Goal: Submit feedback/report problem: Provide input to the site owners about the experience or issues

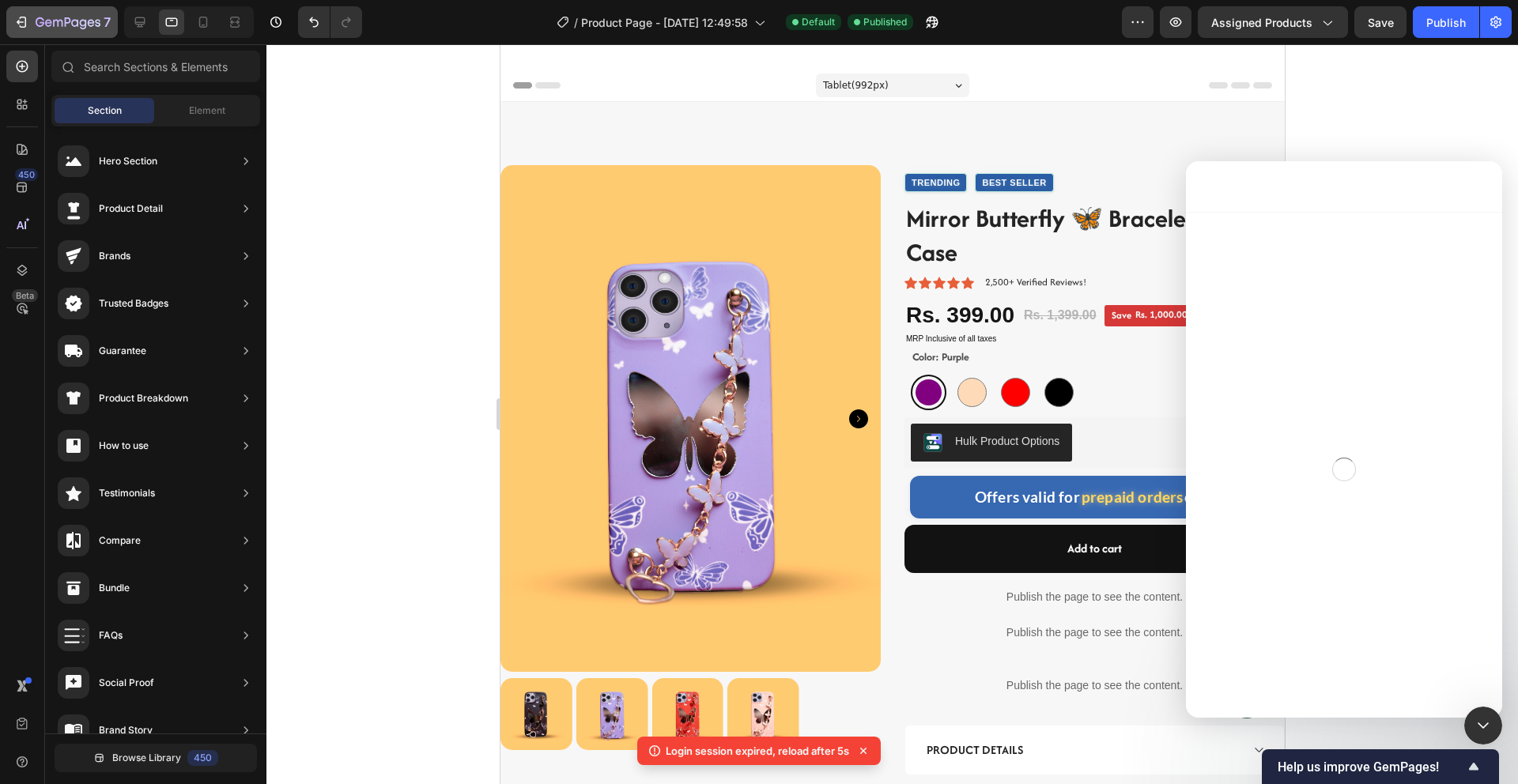
click at [138, 24] on icon at bounding box center [140, 23] width 10 height 10
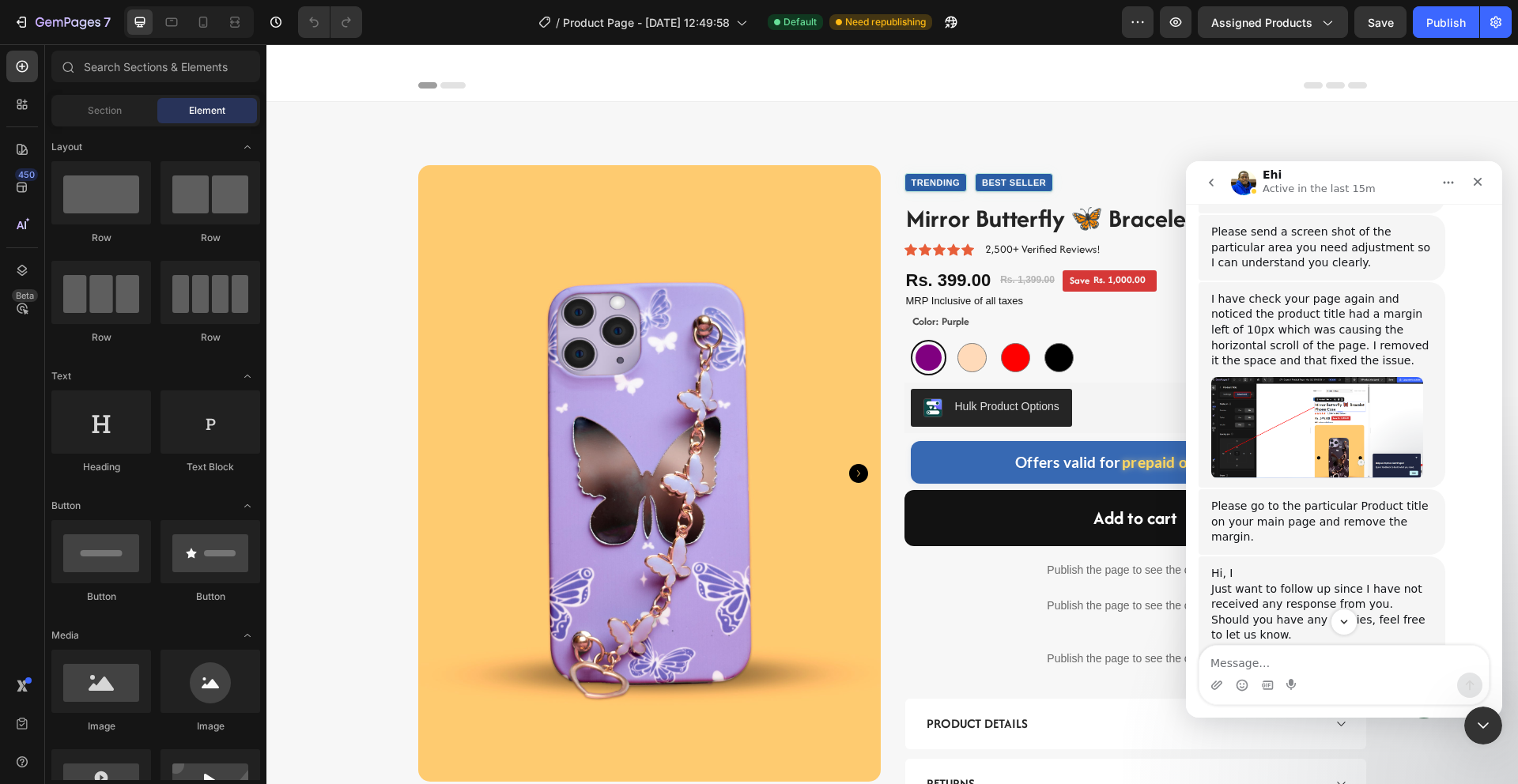
scroll to position [2009, 0]
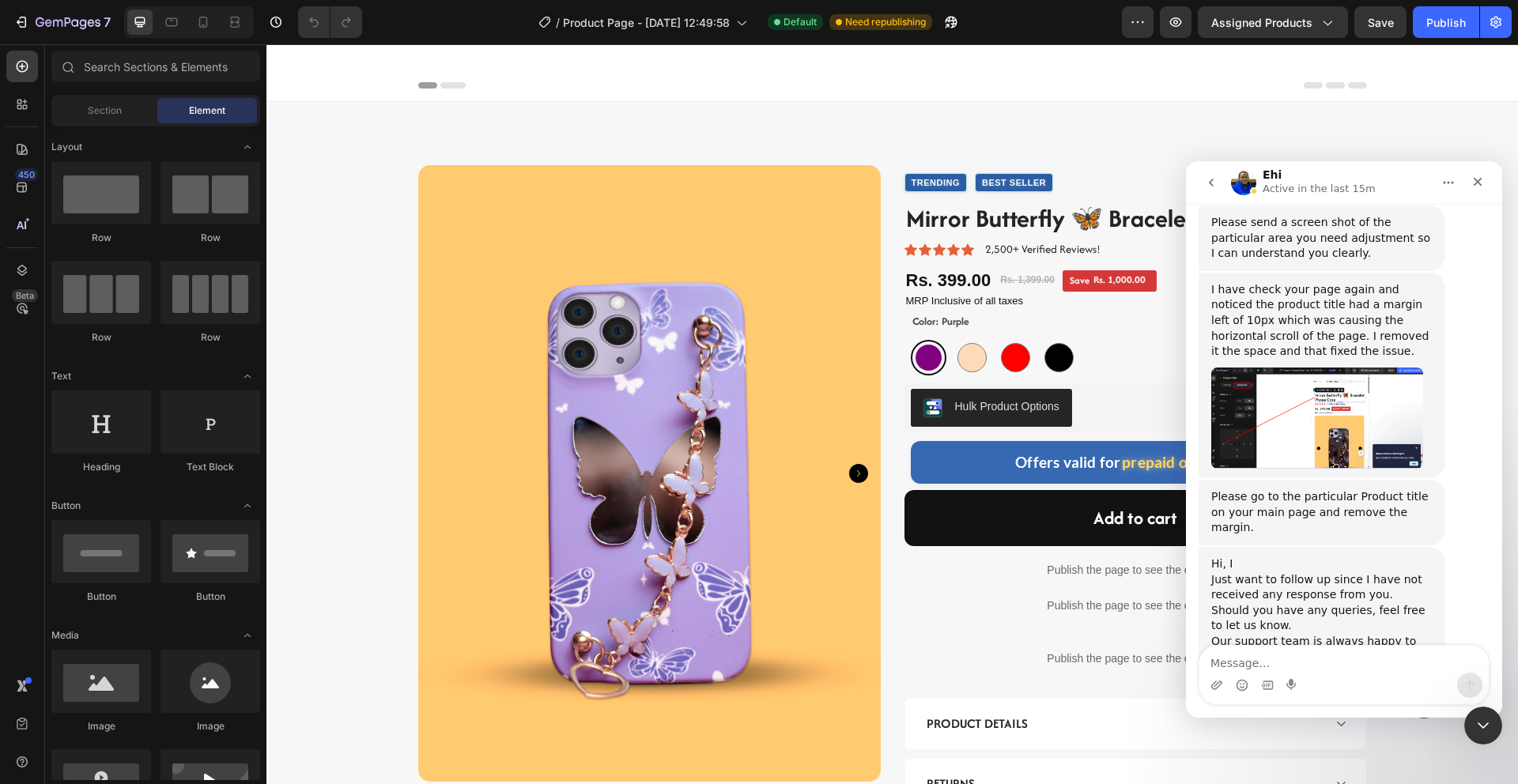
click at [1322, 667] on textarea "Message…" at bounding box center [1344, 658] width 290 height 27
click at [1217, 680] on icon "Upload attachment" at bounding box center [1216, 685] width 13 height 13
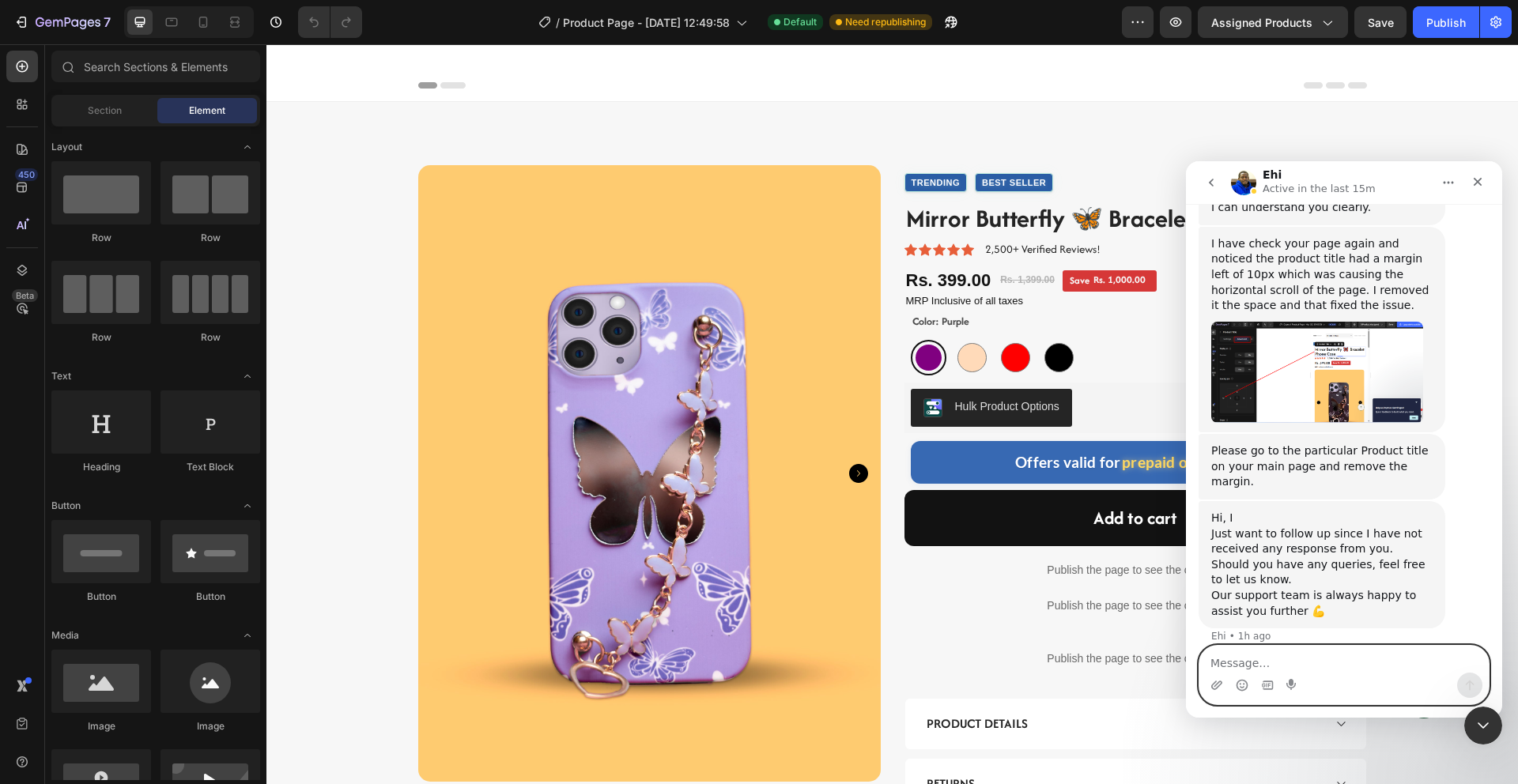
scroll to position [2057, 0]
click at [1320, 650] on textarea "Message…" at bounding box center [1344, 658] width 290 height 27
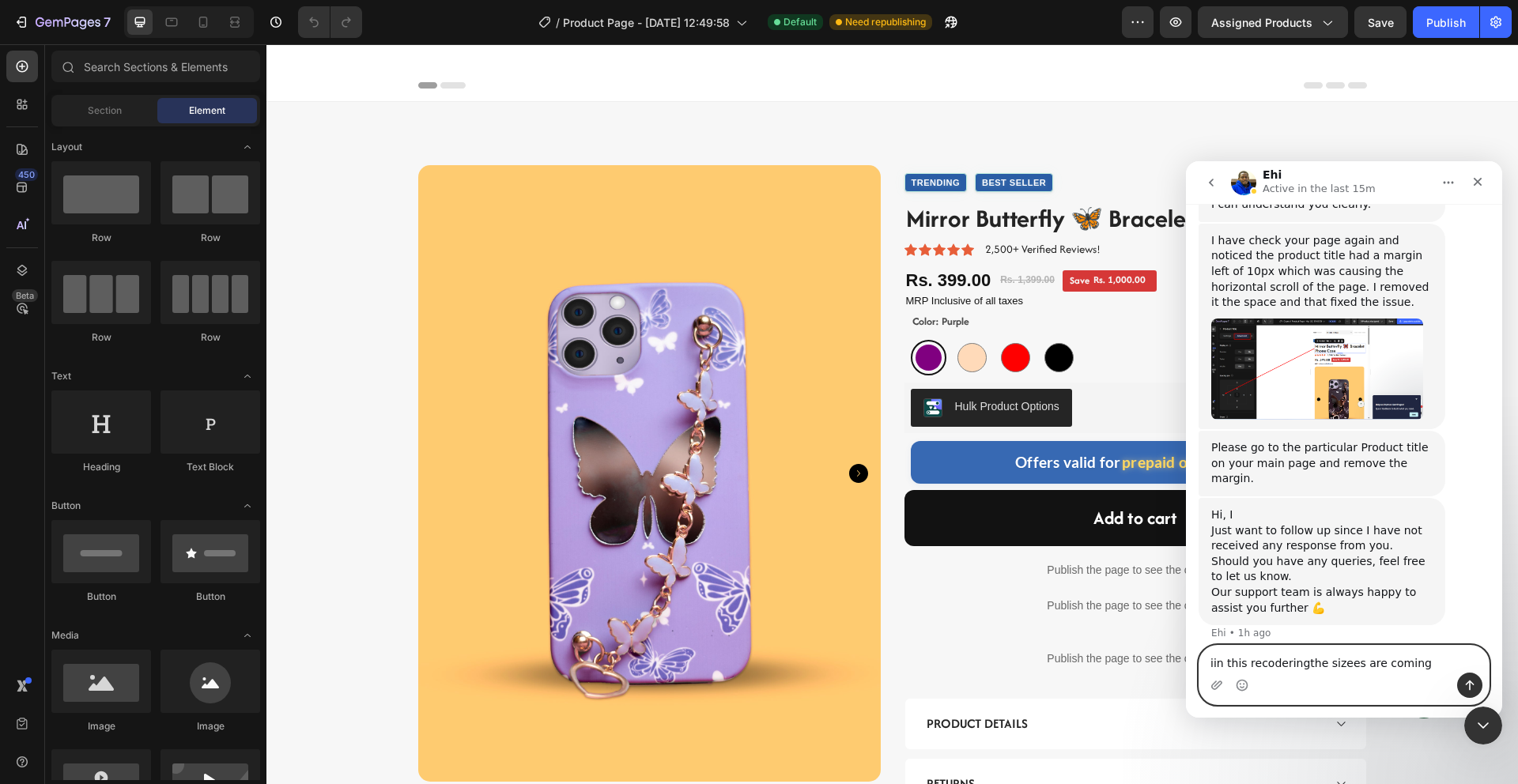
type textarea "iin this recoderingthe sizees are coming"
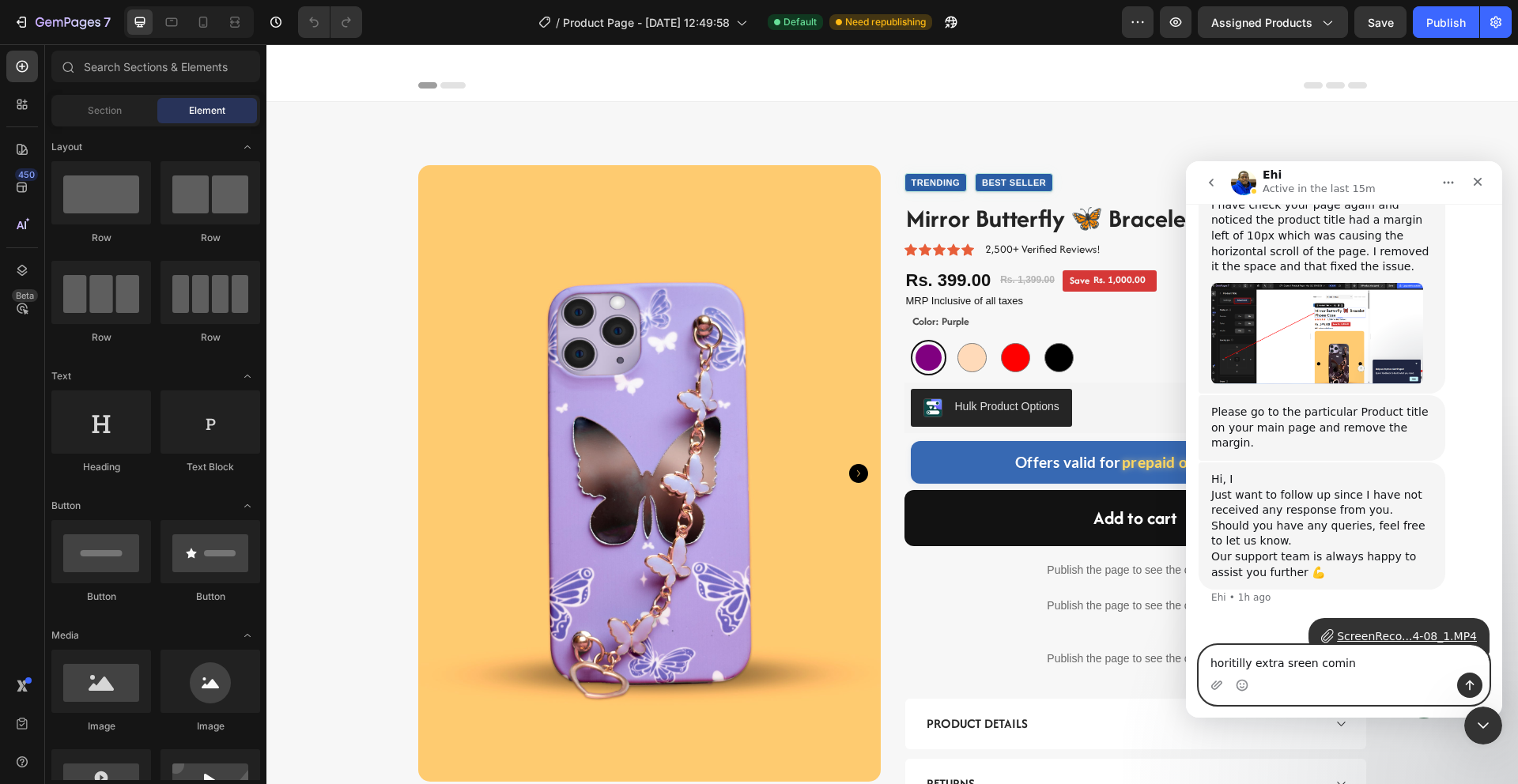
type textarea "horitilly extra sreen coming"
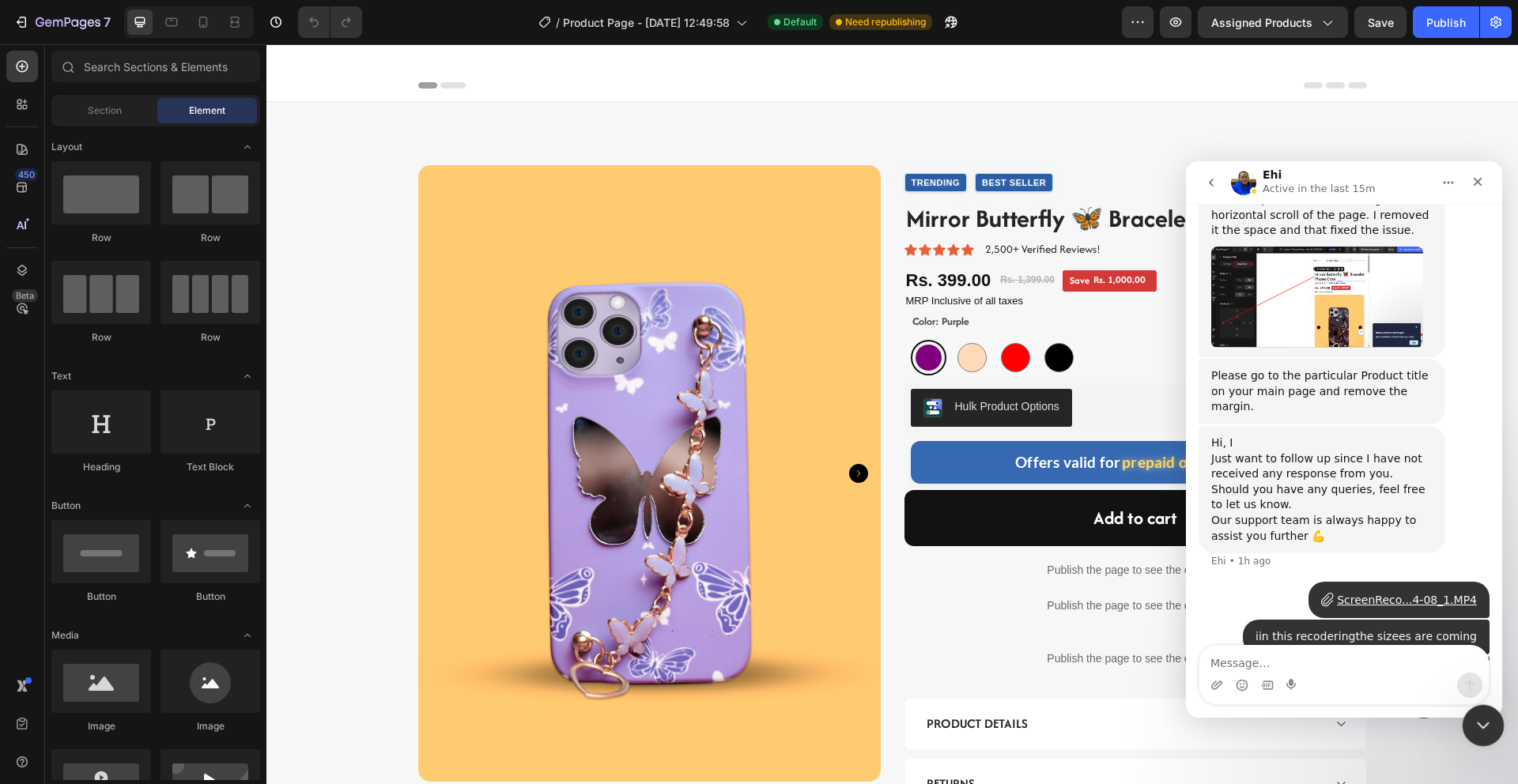
click at [1477, 716] on icon "Close Intercom Messenger" at bounding box center [1480, 723] width 19 height 19
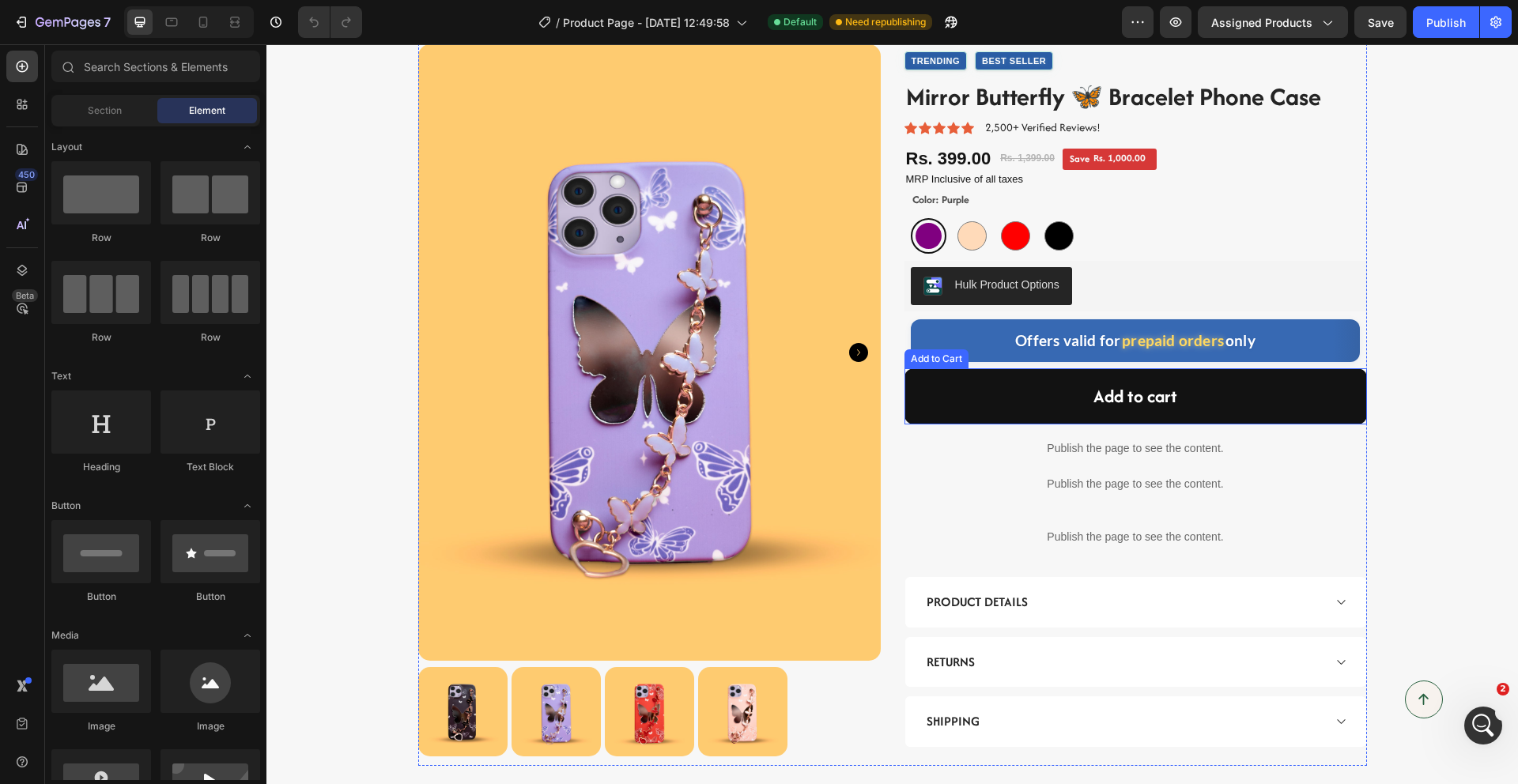
scroll to position [0, 0]
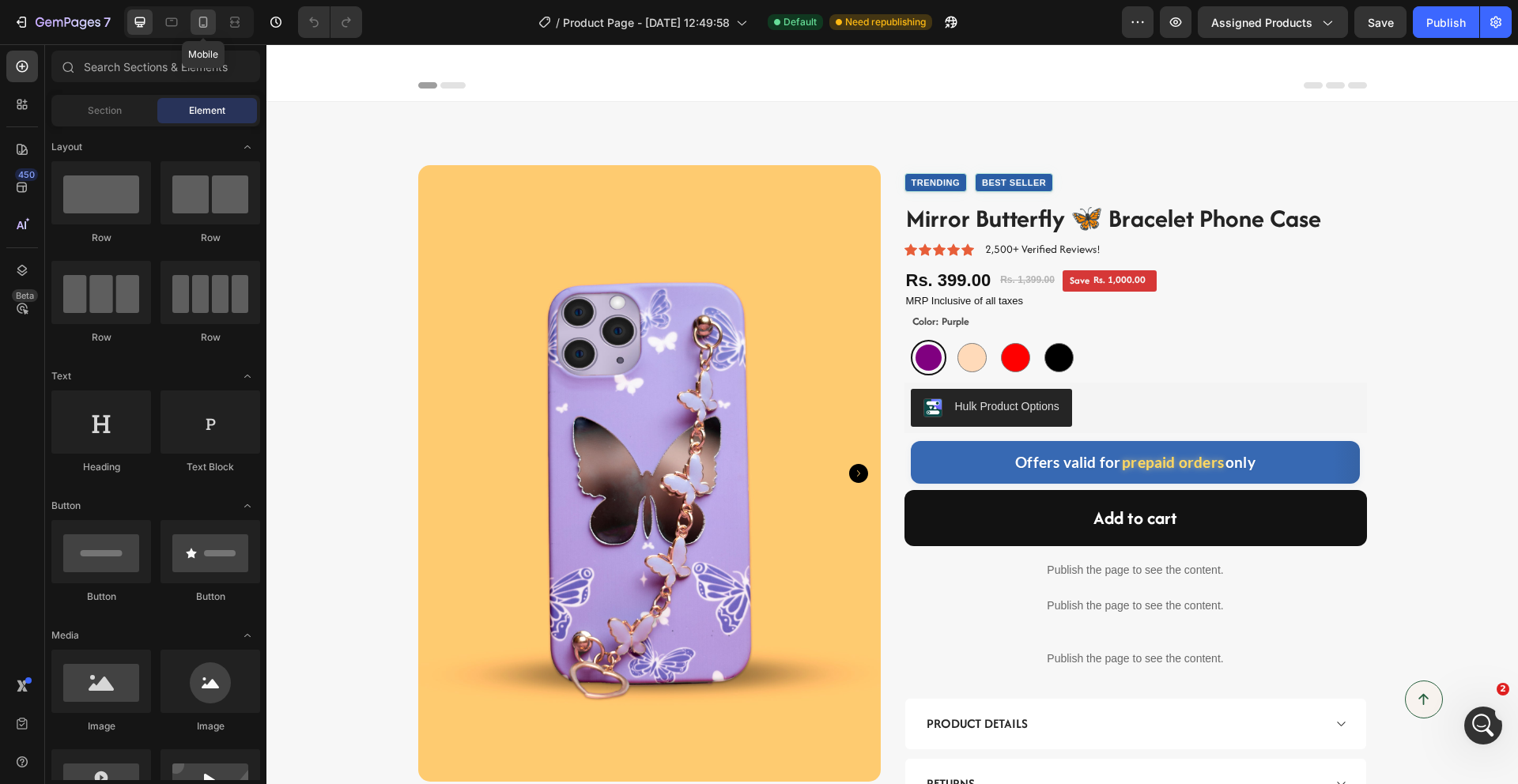
click at [213, 26] on div at bounding box center [204, 23] width 26 height 26
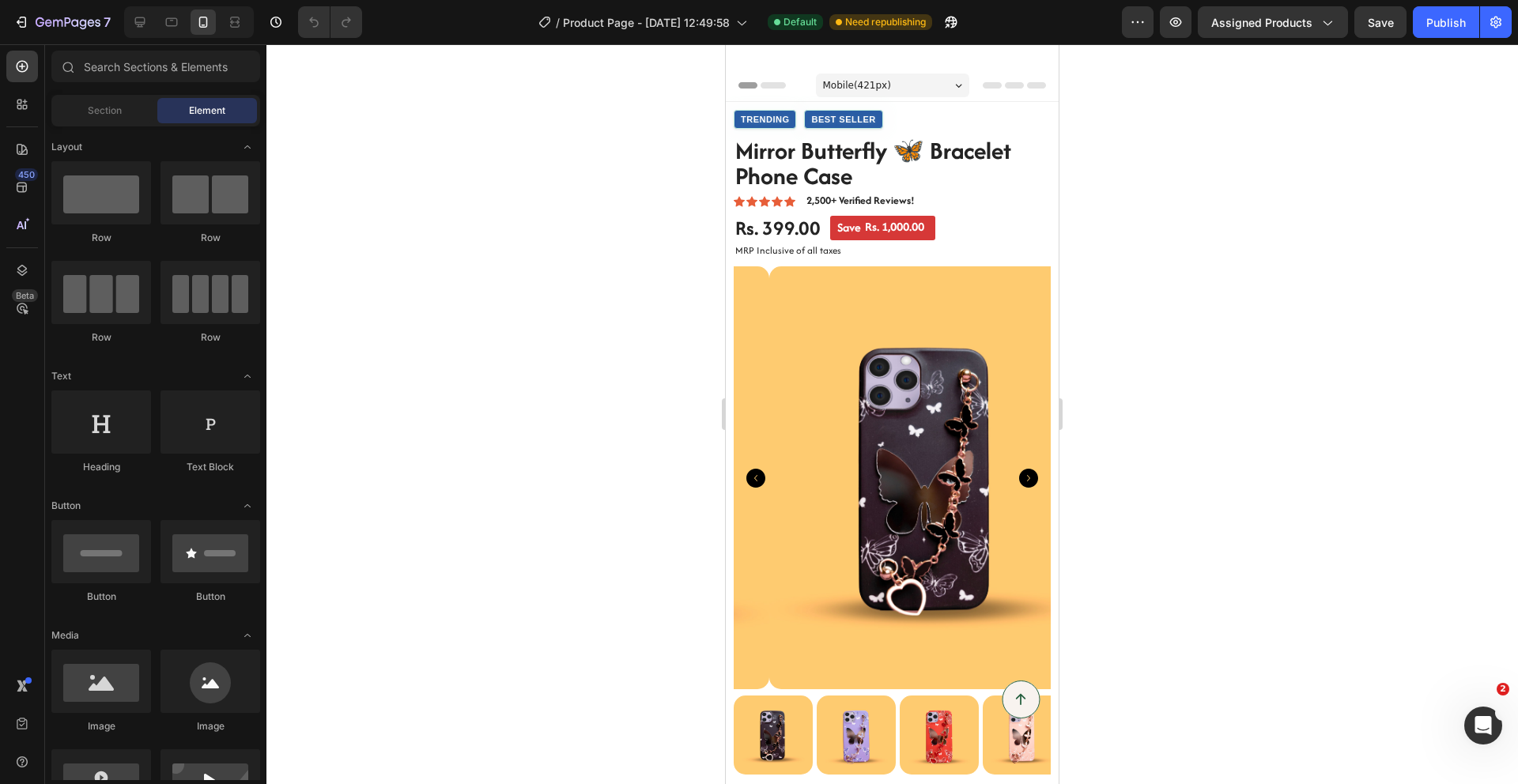
click at [1162, 132] on div at bounding box center [892, 414] width 1252 height 740
click at [884, 324] on img at bounding box center [928, 478] width 317 height 423
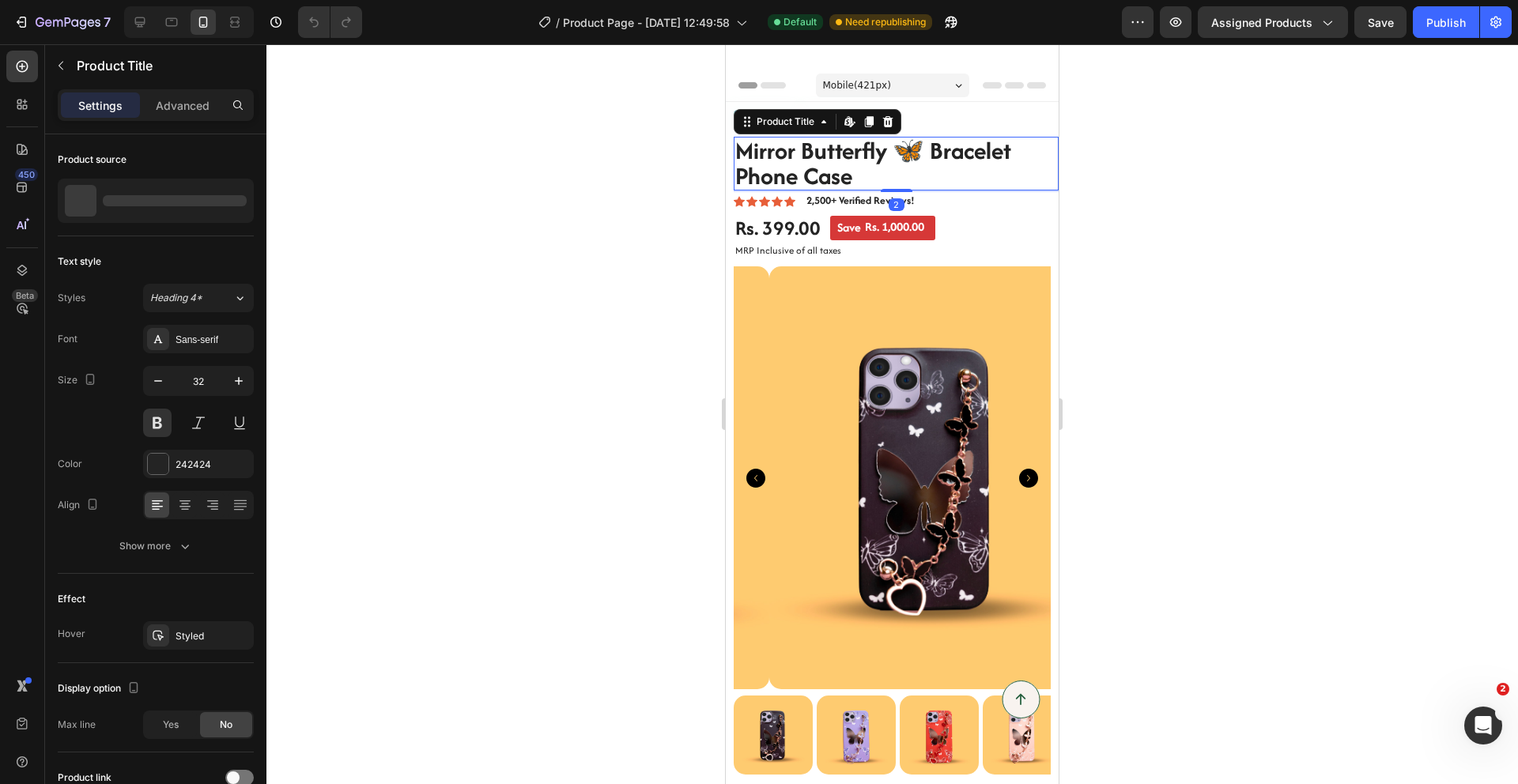
click at [942, 183] on h1 "Mirror Butterfly 🦋 Bracelet Phone Case" at bounding box center [896, 163] width 325 height 53
click at [232, 382] on icon "button" at bounding box center [238, 381] width 16 height 16
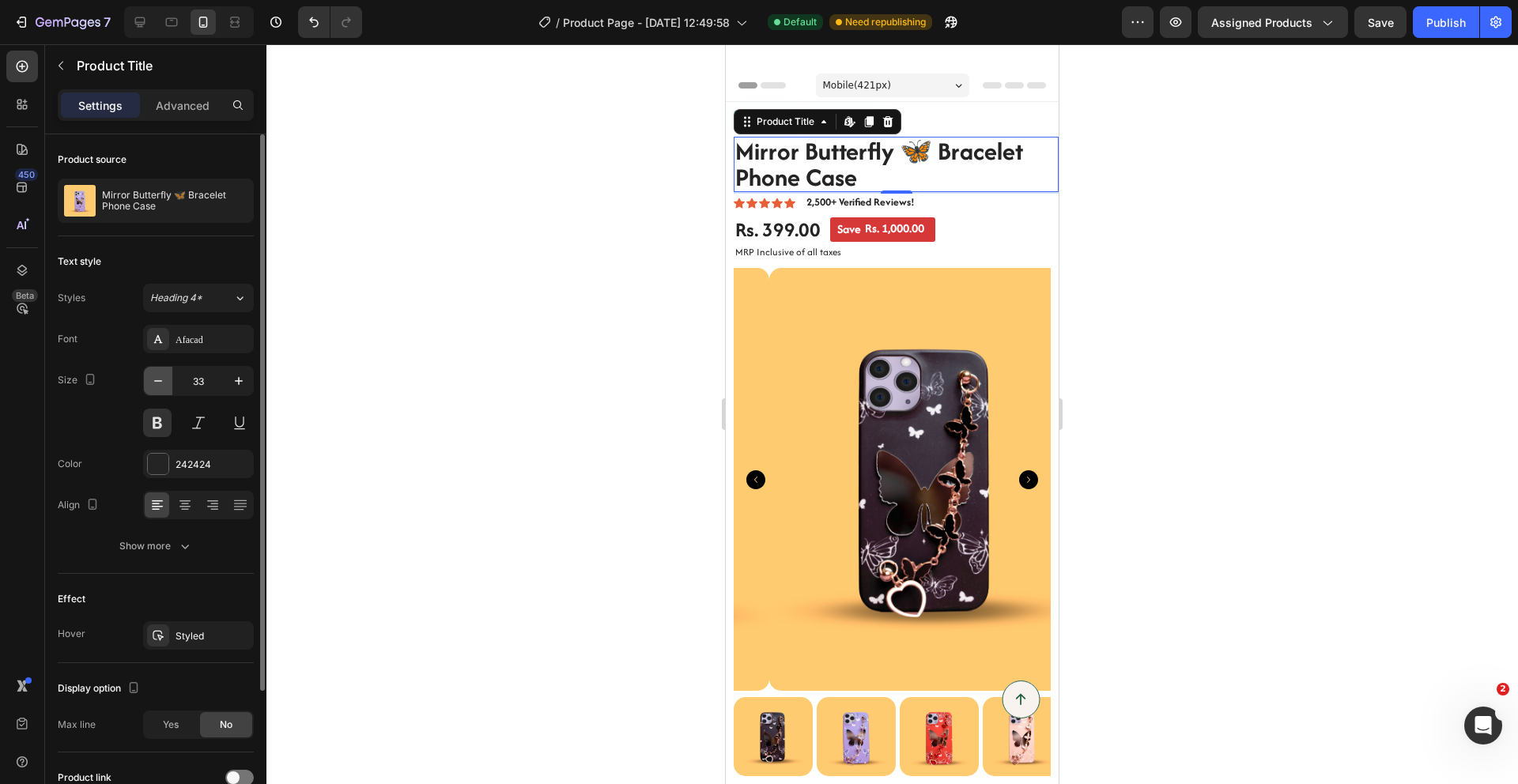
click at [156, 383] on icon "button" at bounding box center [158, 381] width 16 height 16
type input "32"
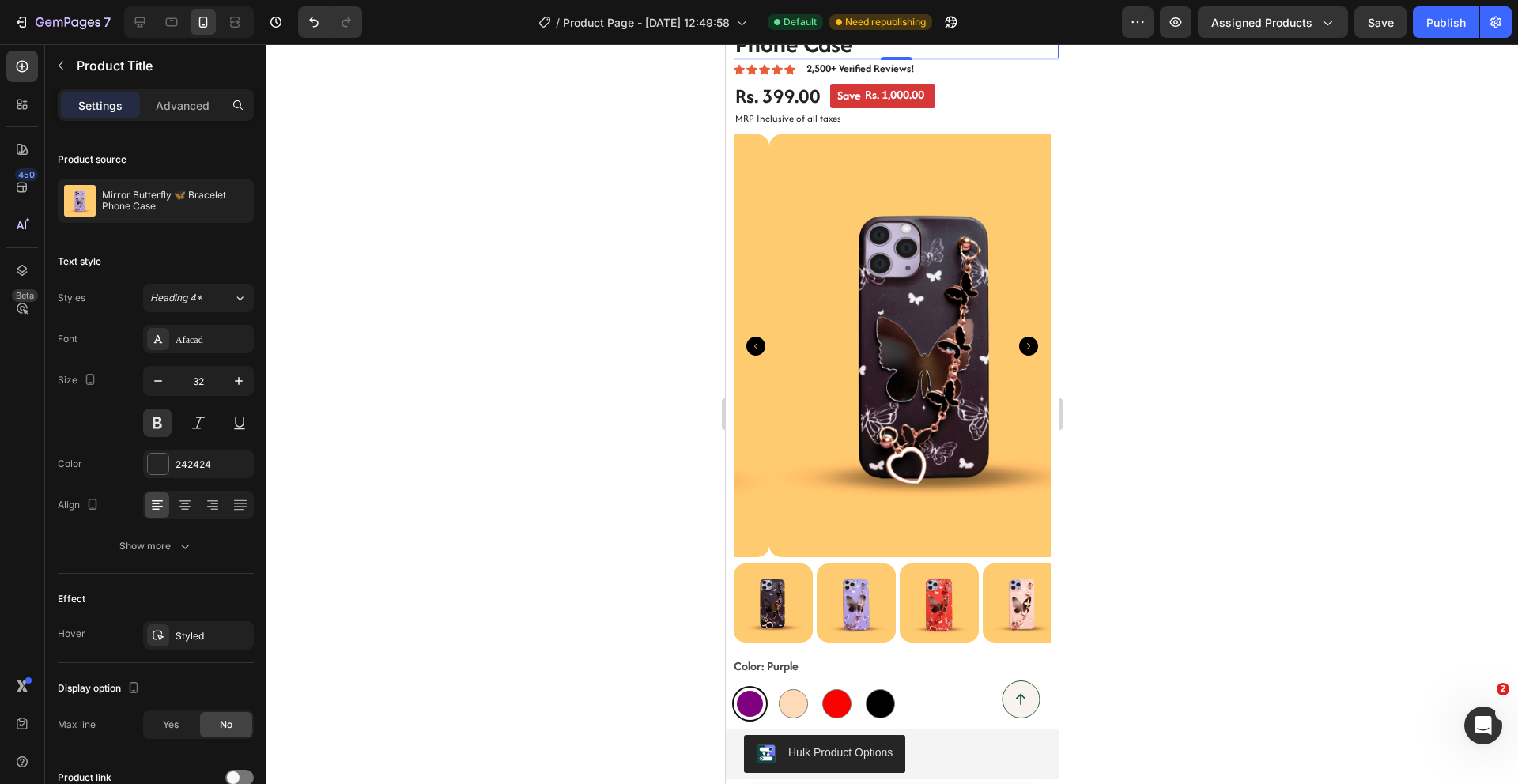
click at [1273, 320] on div at bounding box center [892, 414] width 1252 height 740
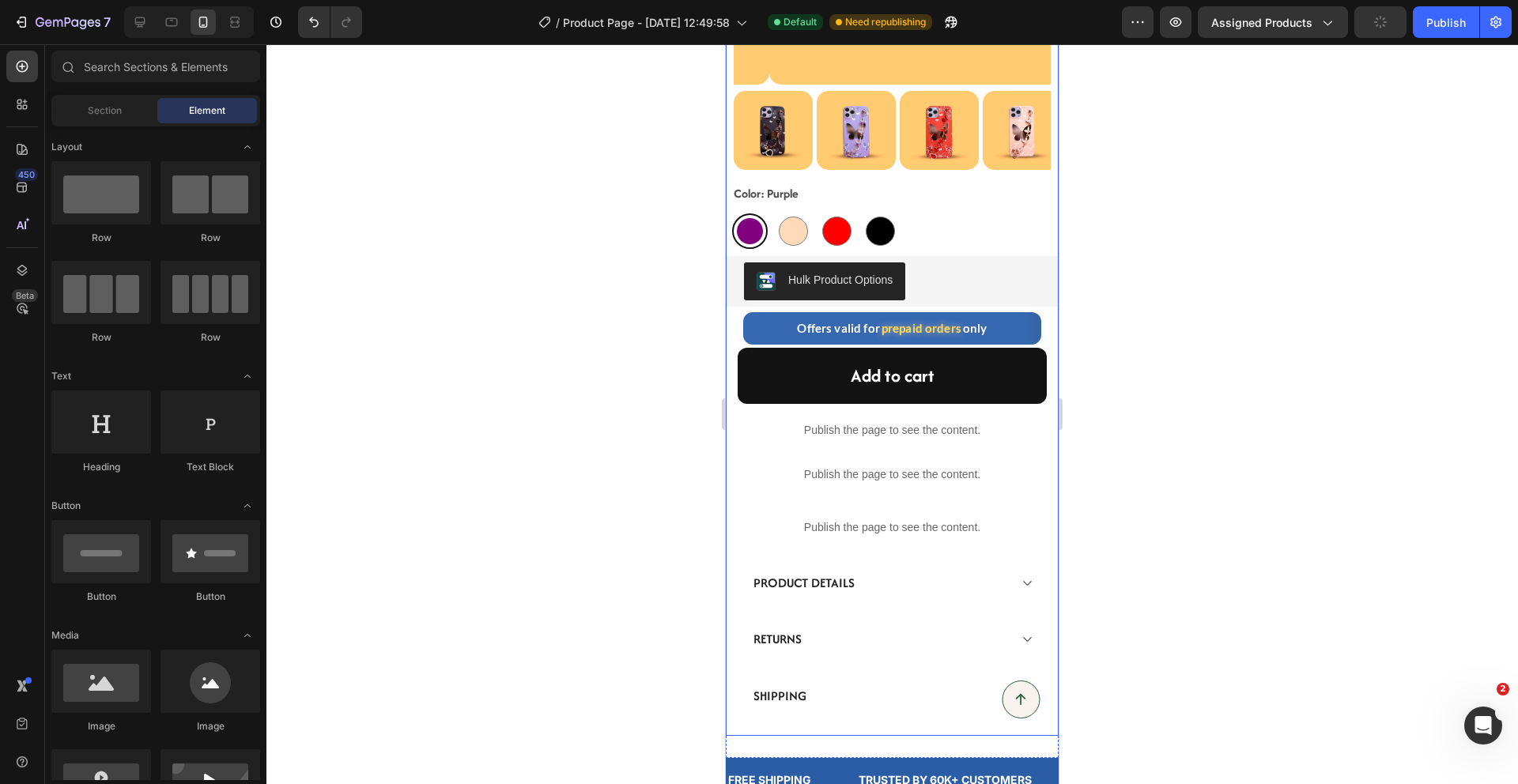
scroll to position [687, 0]
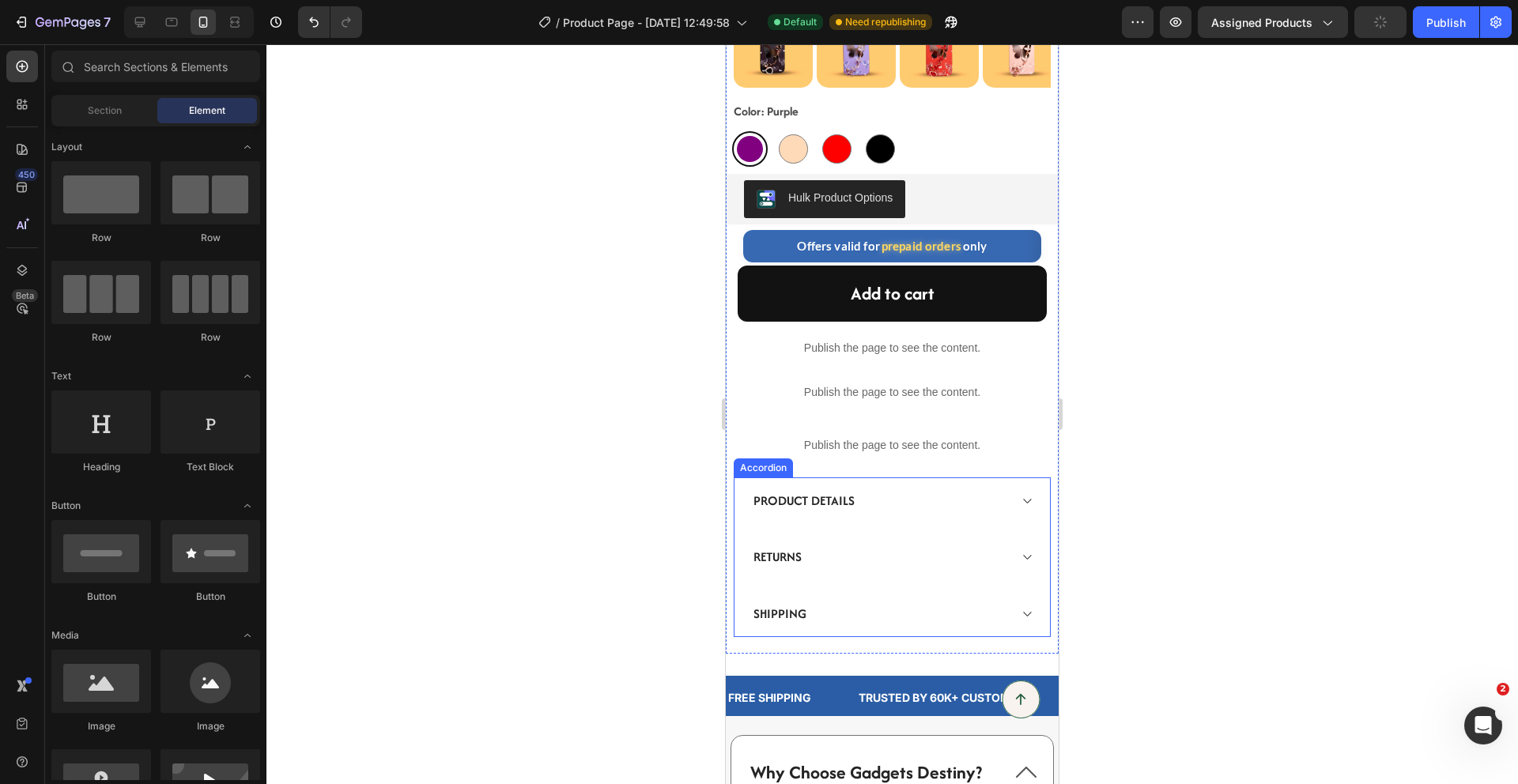
click at [838, 534] on div "RETURNS" at bounding box center [892, 558] width 315 height 47
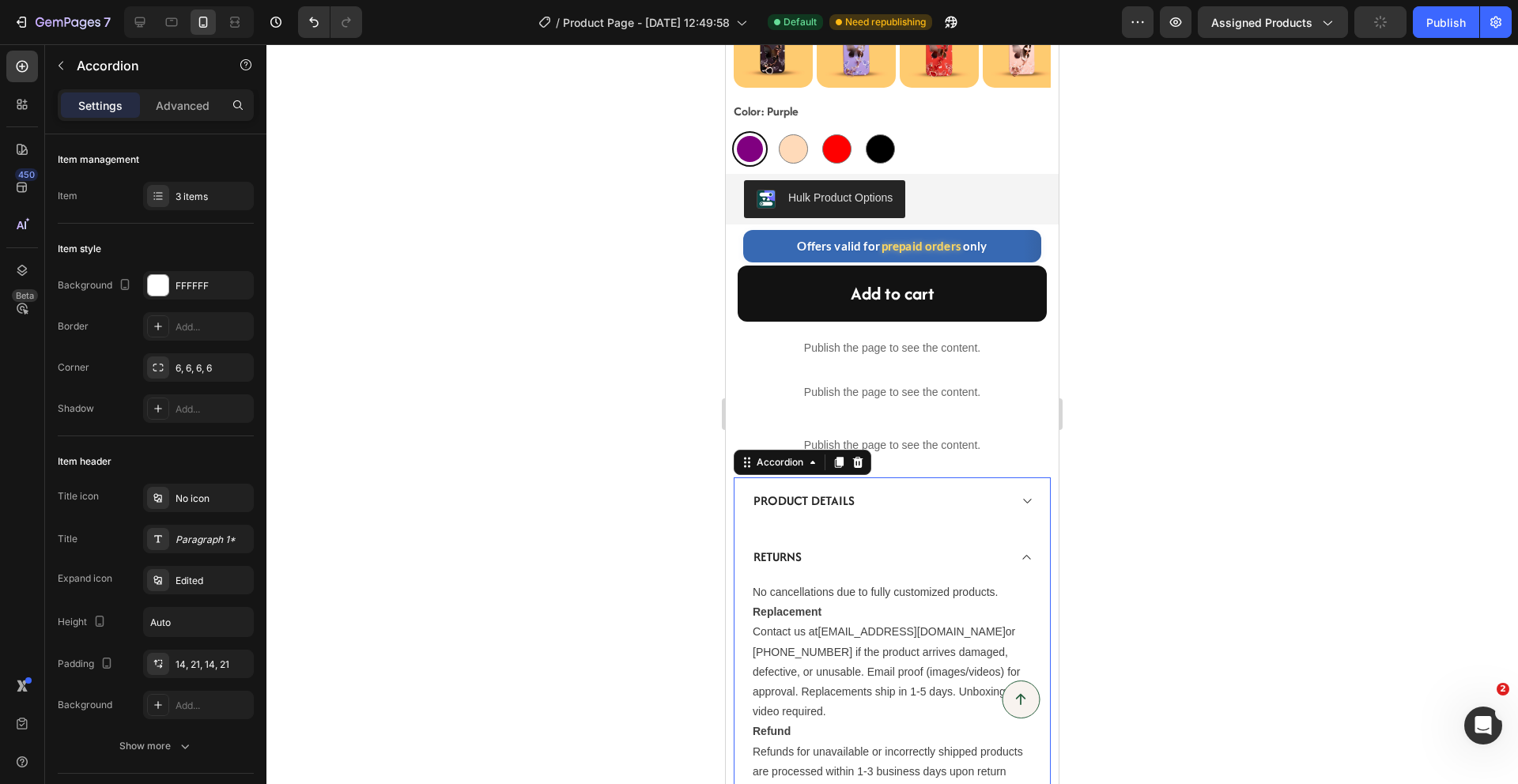
click at [837, 534] on div "RETURNS" at bounding box center [892, 558] width 315 height 47
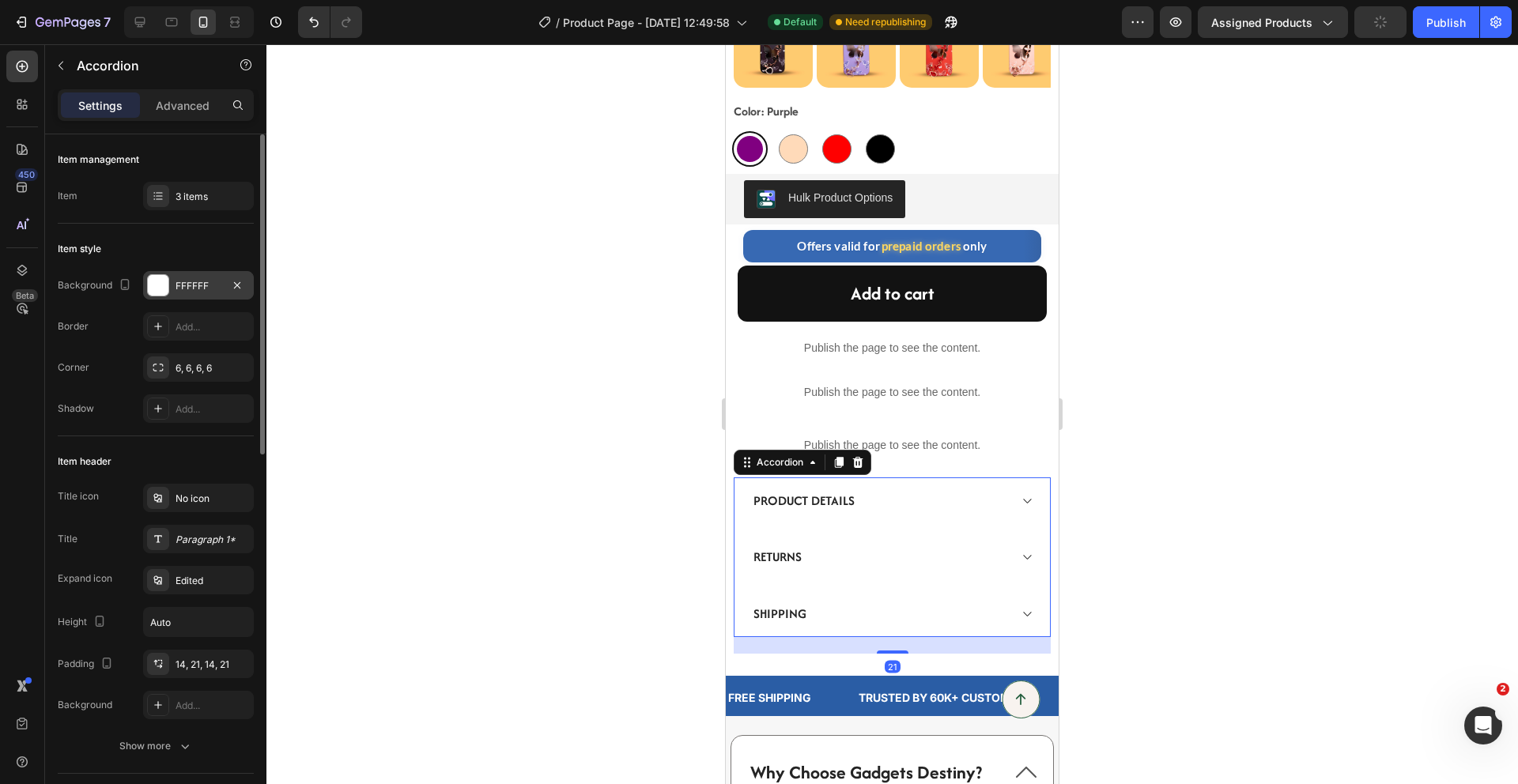
click at [153, 290] on div at bounding box center [158, 285] width 21 height 21
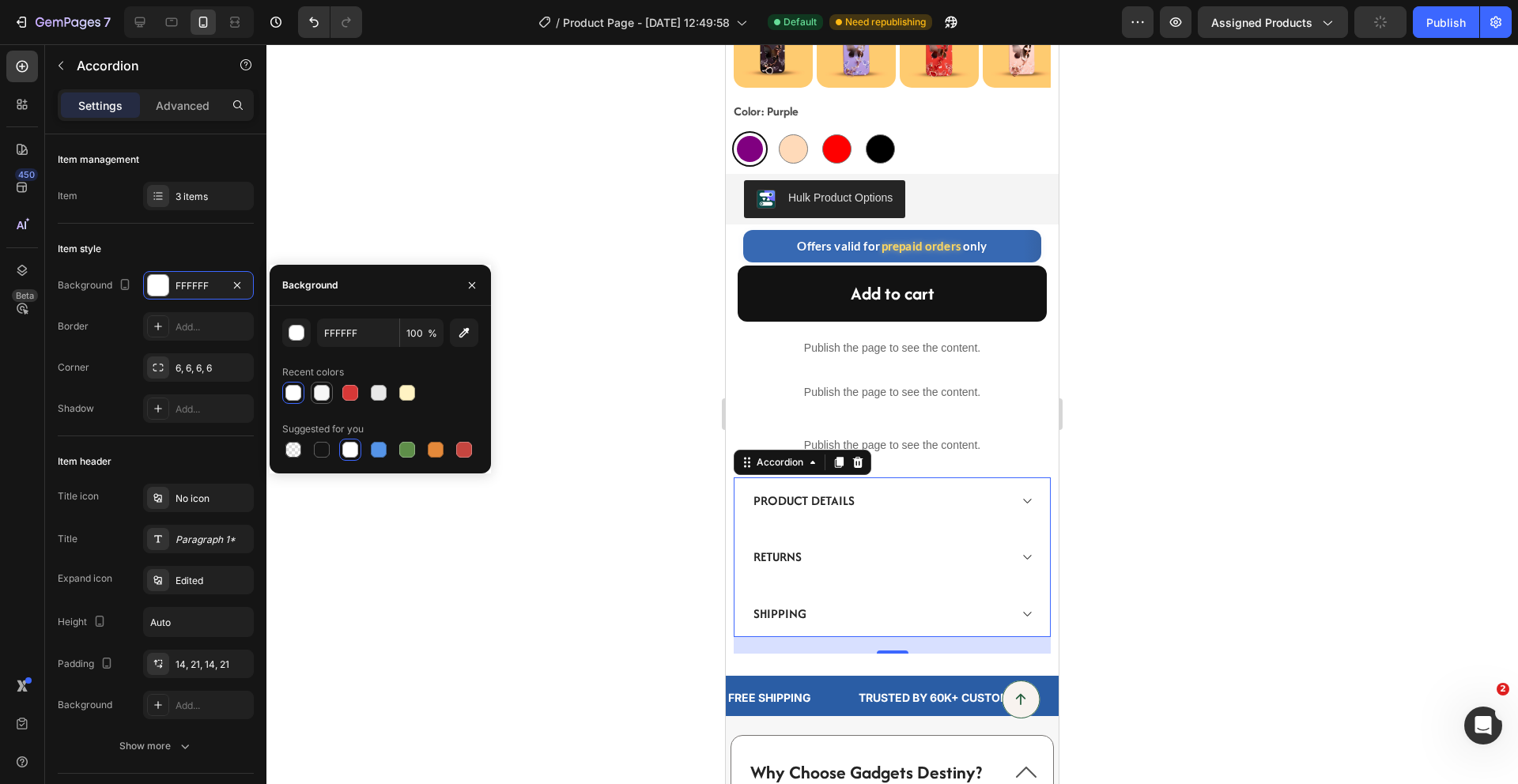
click at [322, 392] on div at bounding box center [321, 392] width 16 height 16
type input "F7F7F7"
click at [568, 222] on div at bounding box center [892, 414] width 1252 height 740
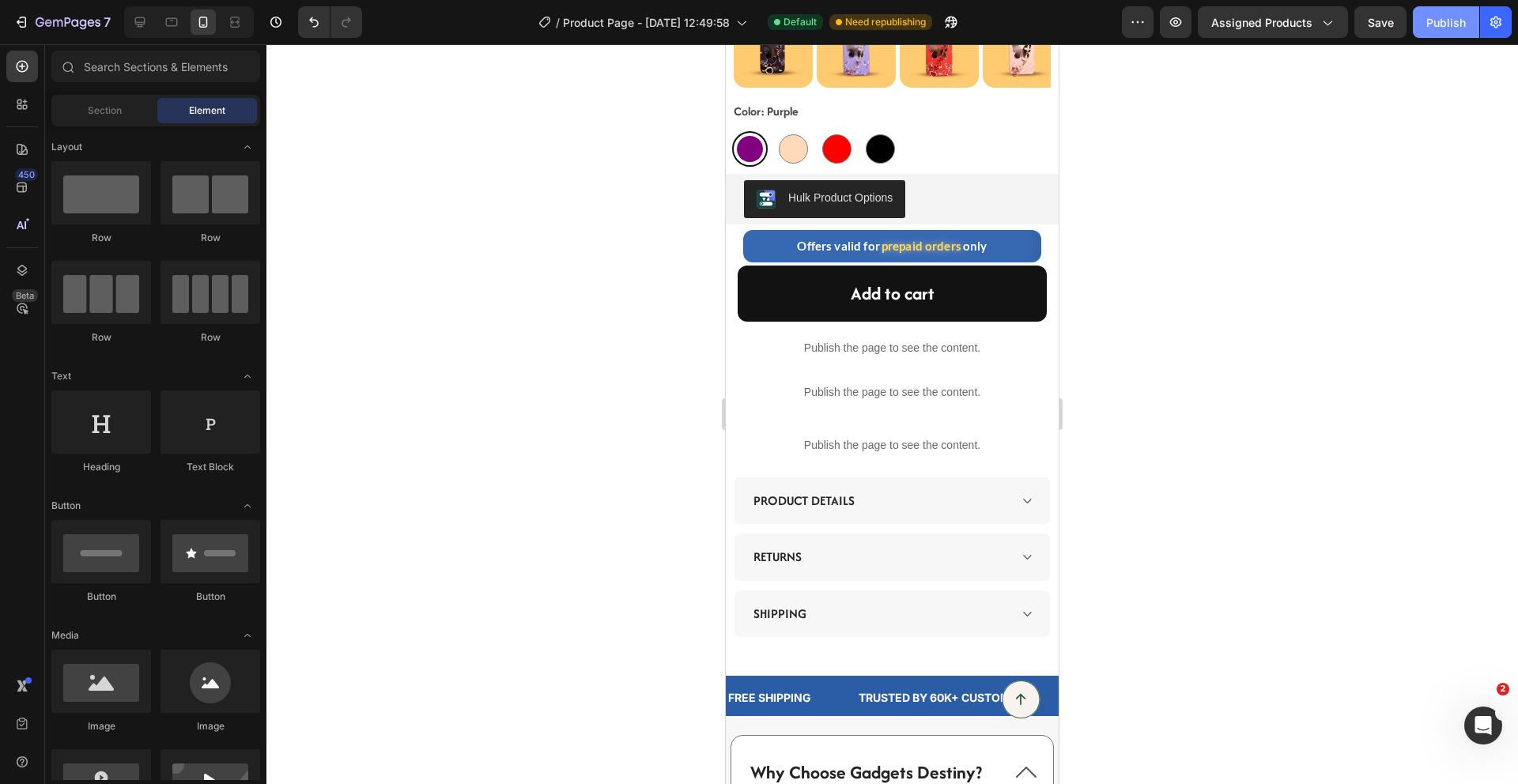
click at [1438, 24] on div "Publish" at bounding box center [1446, 22] width 40 height 17
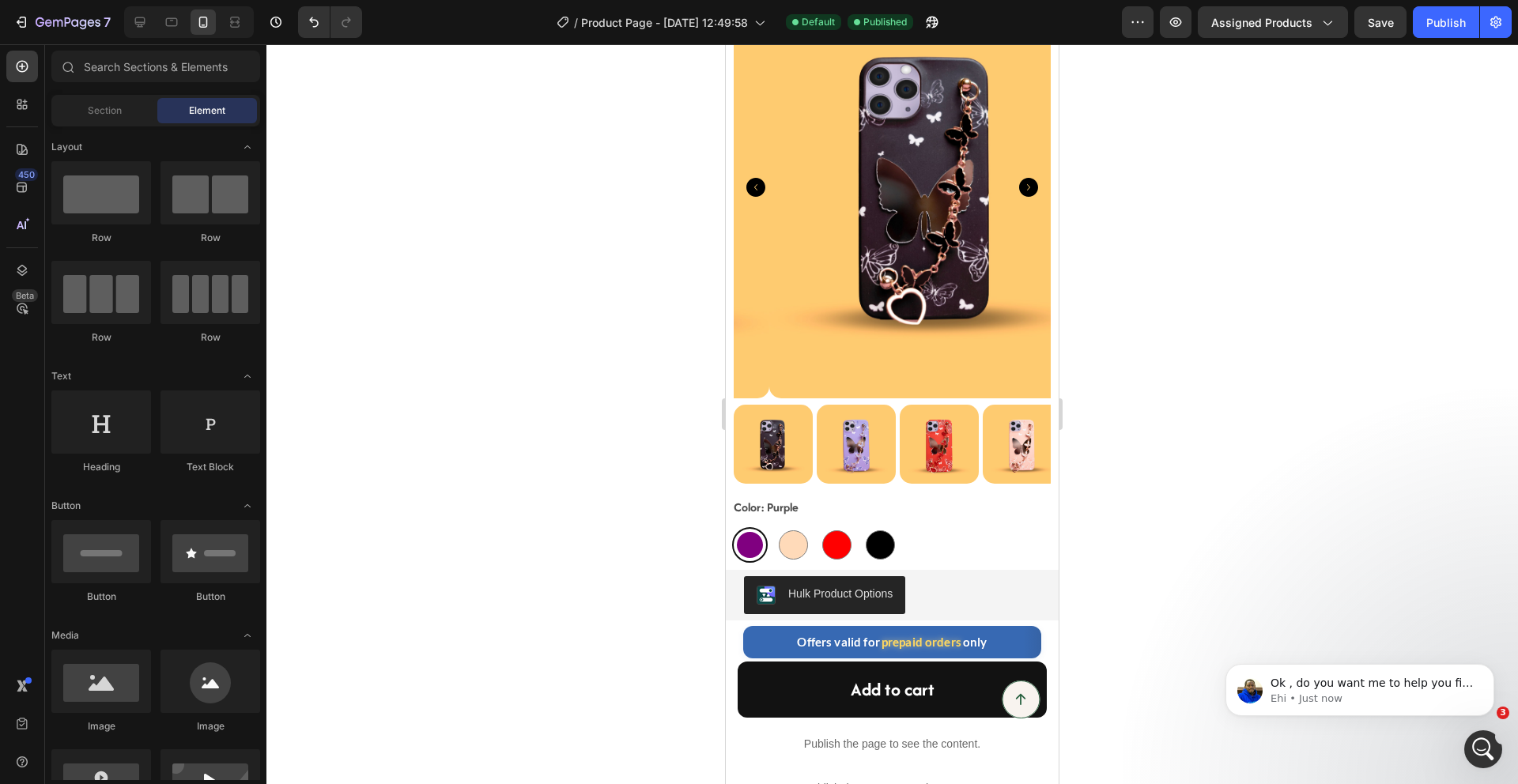
scroll to position [0, 0]
click at [1473, 750] on icon "Open Intercom Messenger" at bounding box center [1481, 747] width 26 height 26
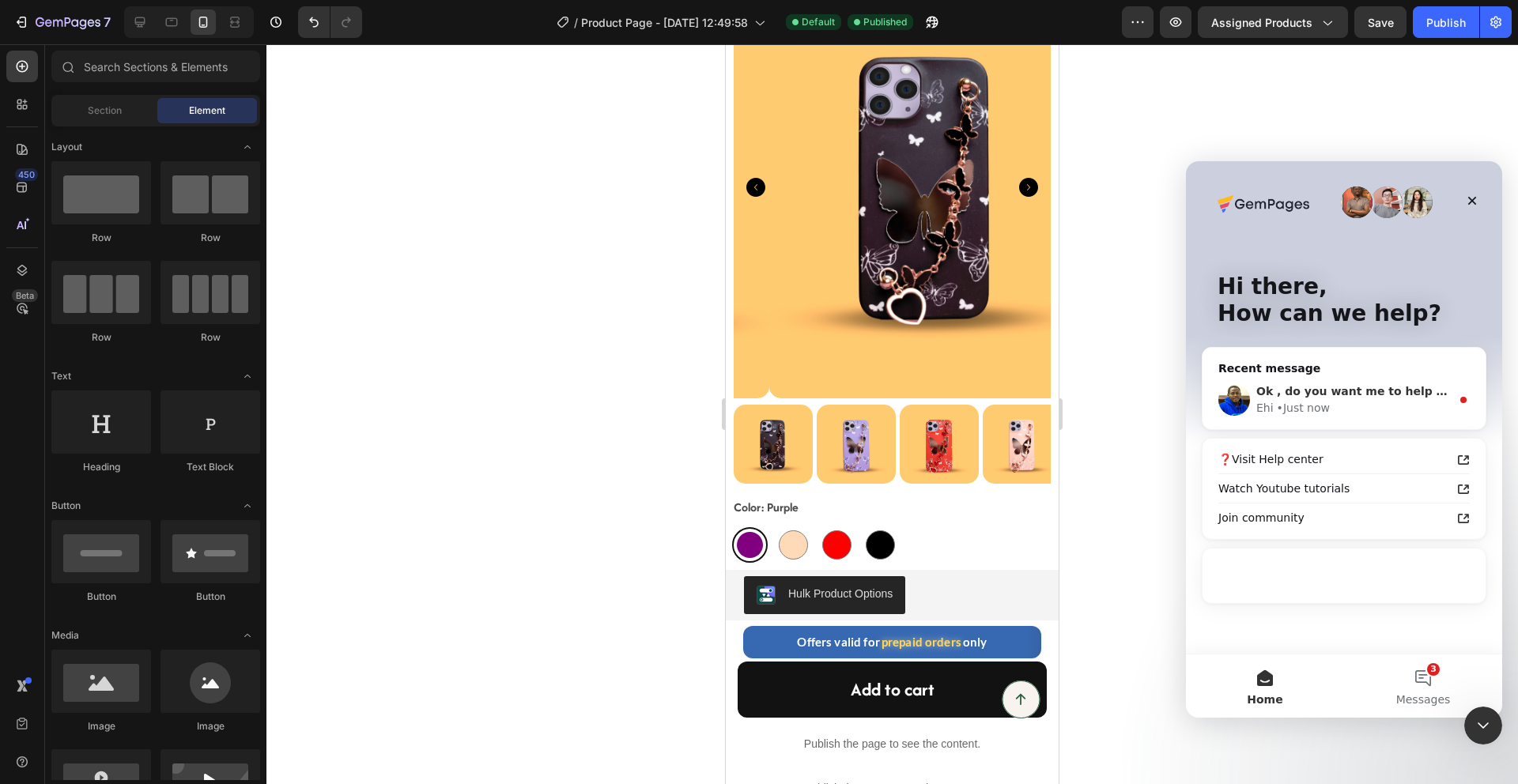
click at [1418, 389] on span "Ok , do you want me to help you fix the horizontal scroll on your main page?" at bounding box center [1495, 391] width 479 height 13
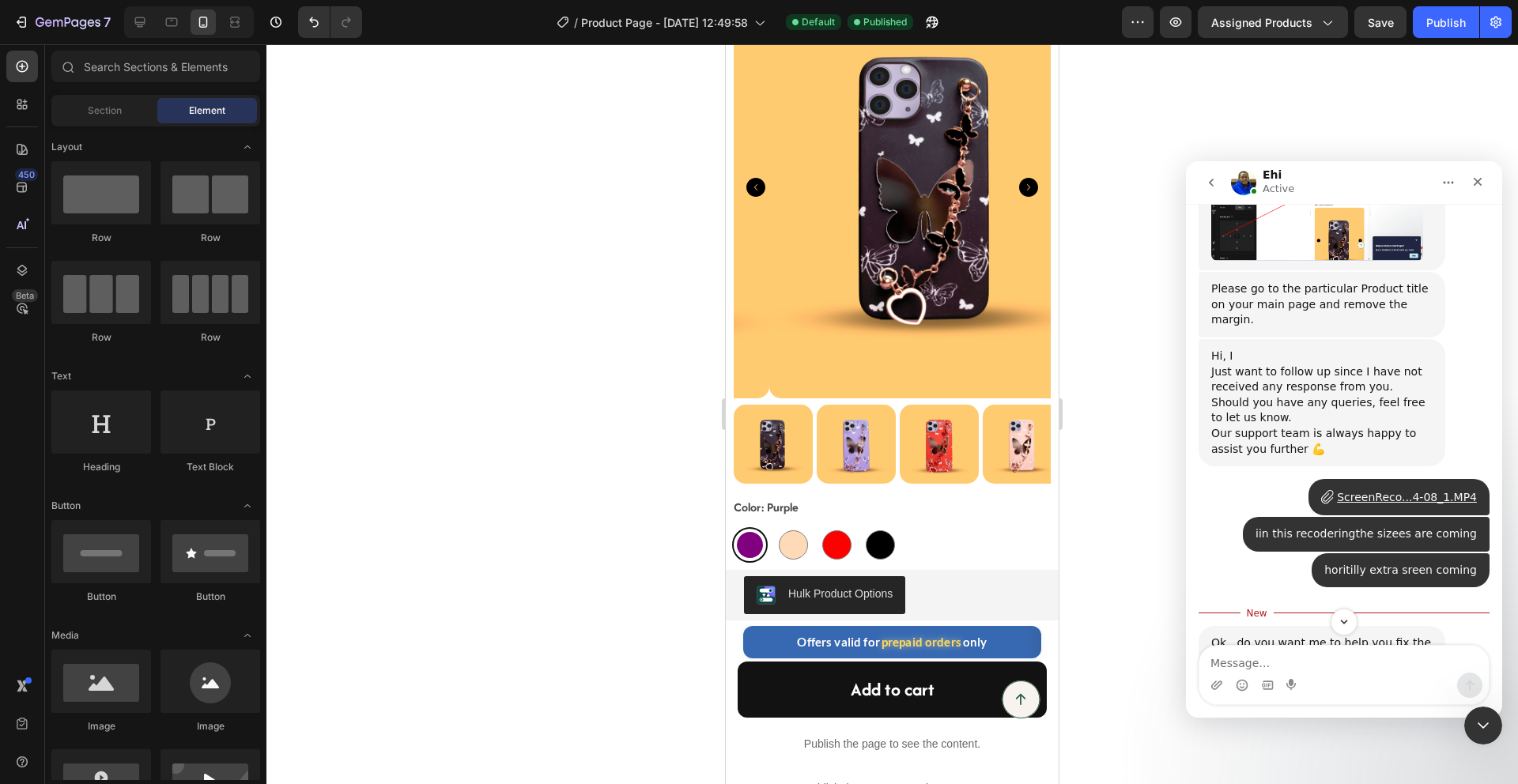
scroll to position [2218, 0]
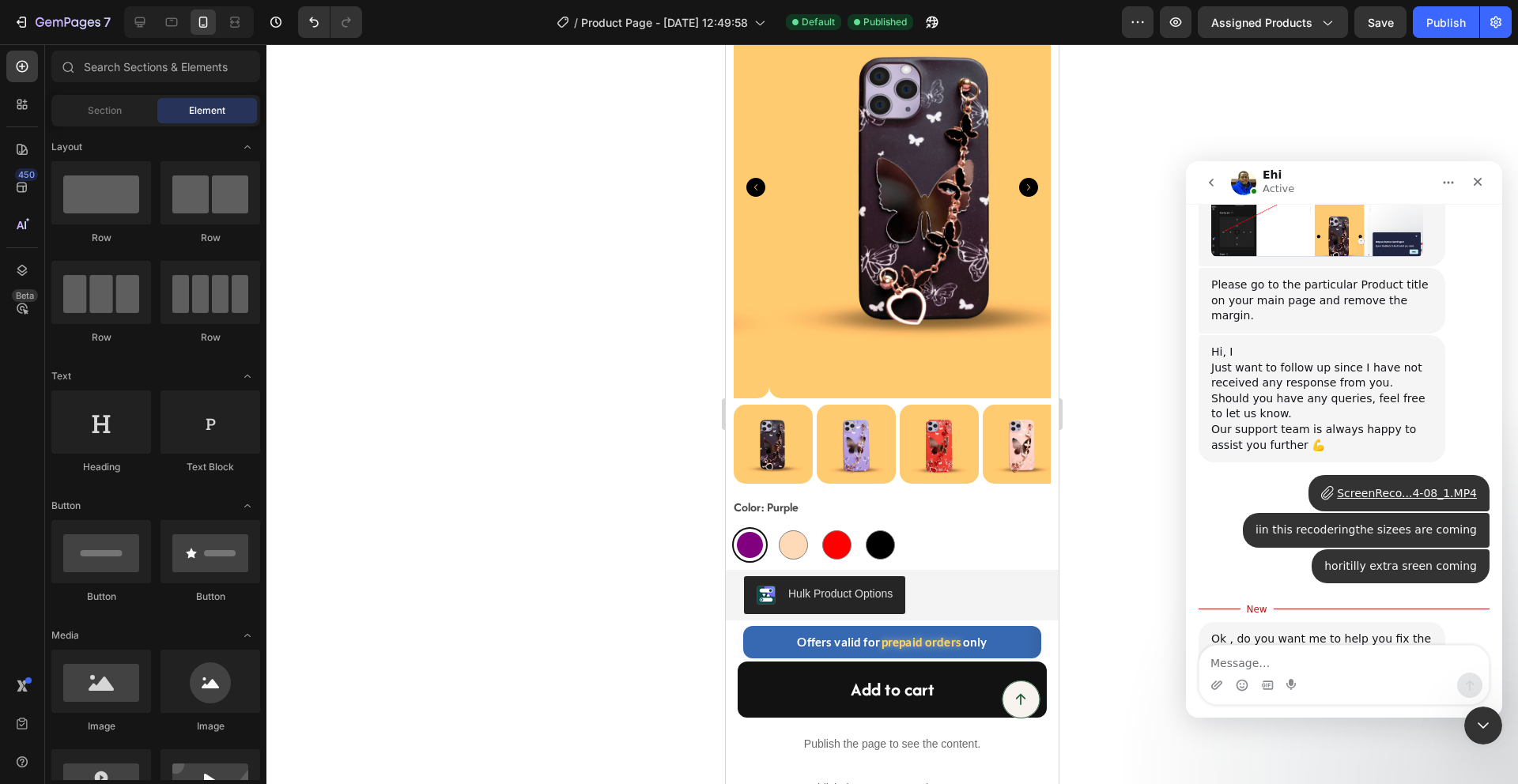
click at [1301, 653] on textarea "Message…" at bounding box center [1344, 658] width 290 height 27
type textarea "on my producy main page"
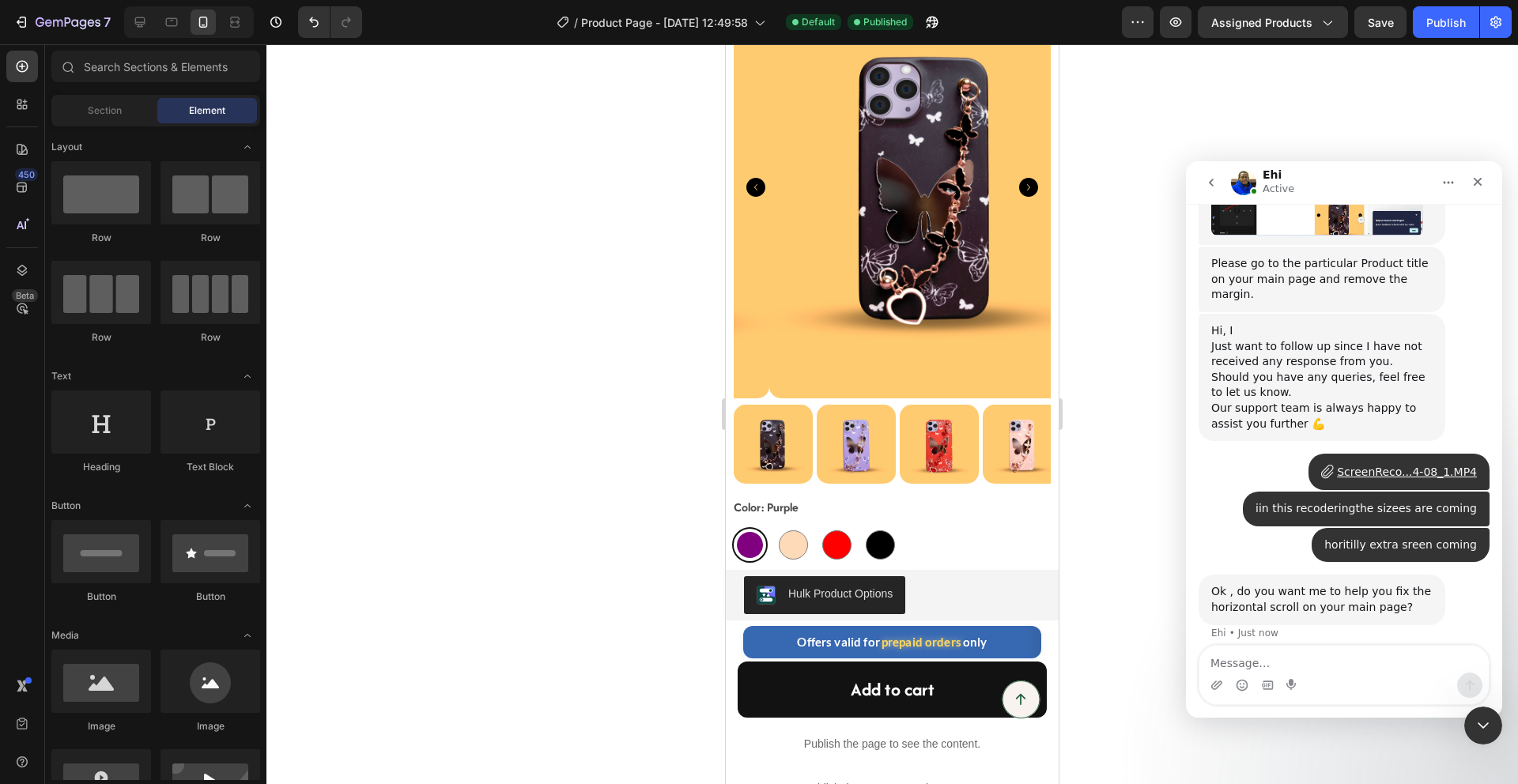
drag, startPoint x: 1254, startPoint y: 675, endPoint x: 1260, endPoint y: 667, distance: 10.0
click at [1254, 674] on div "Intercom messenger" at bounding box center [1344, 685] width 290 height 26
click at [1264, 663] on textarea "Message…" at bounding box center [1344, 658] width 290 height 27
paste textarea "https://builder.gempages.net/editor/563350490344064085/564209722006176779?type=…"
type textarea "https://builder.gempages.net/editor/563350490344064085/564209722006176779?type=…"
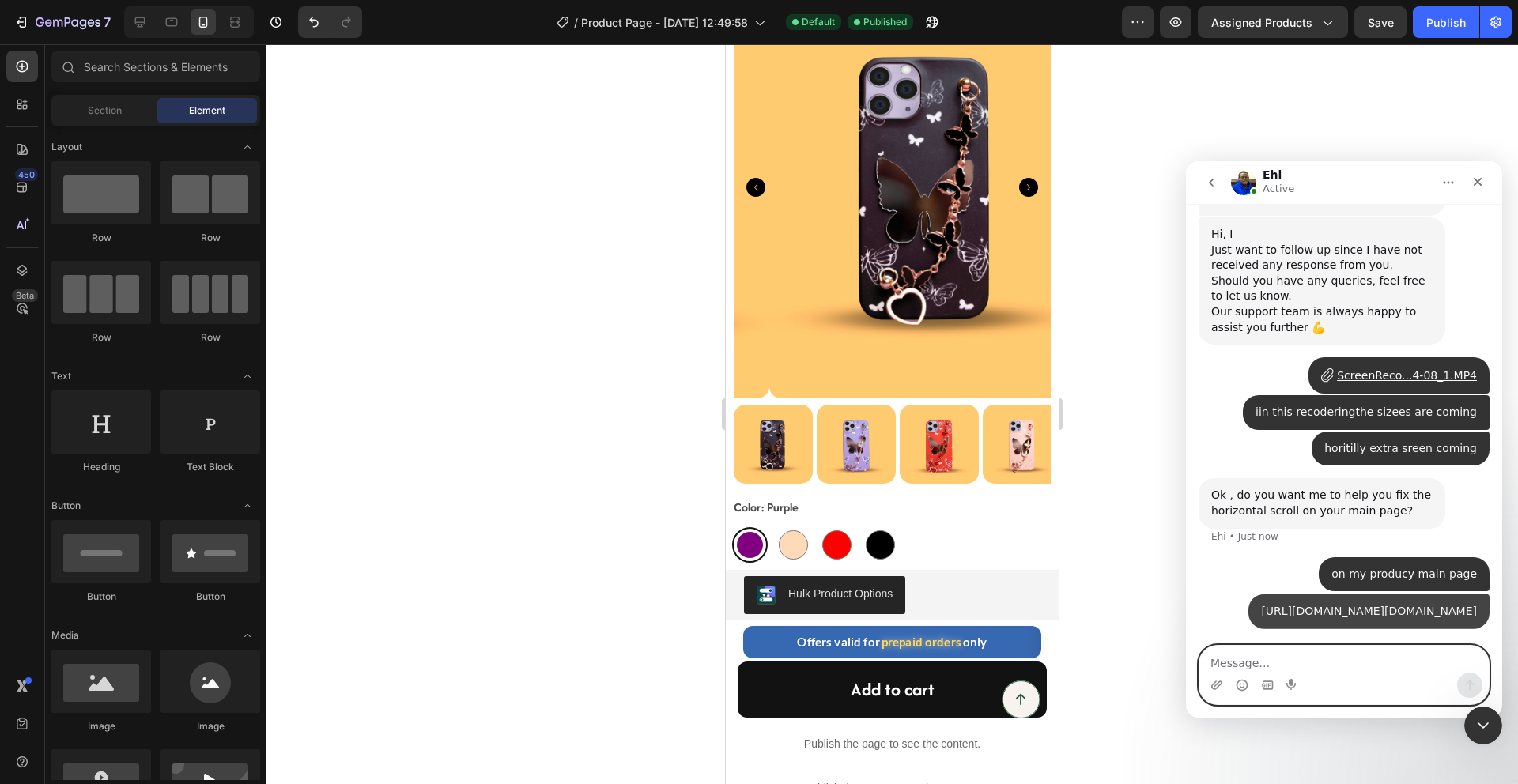
scroll to position [2337, 0]
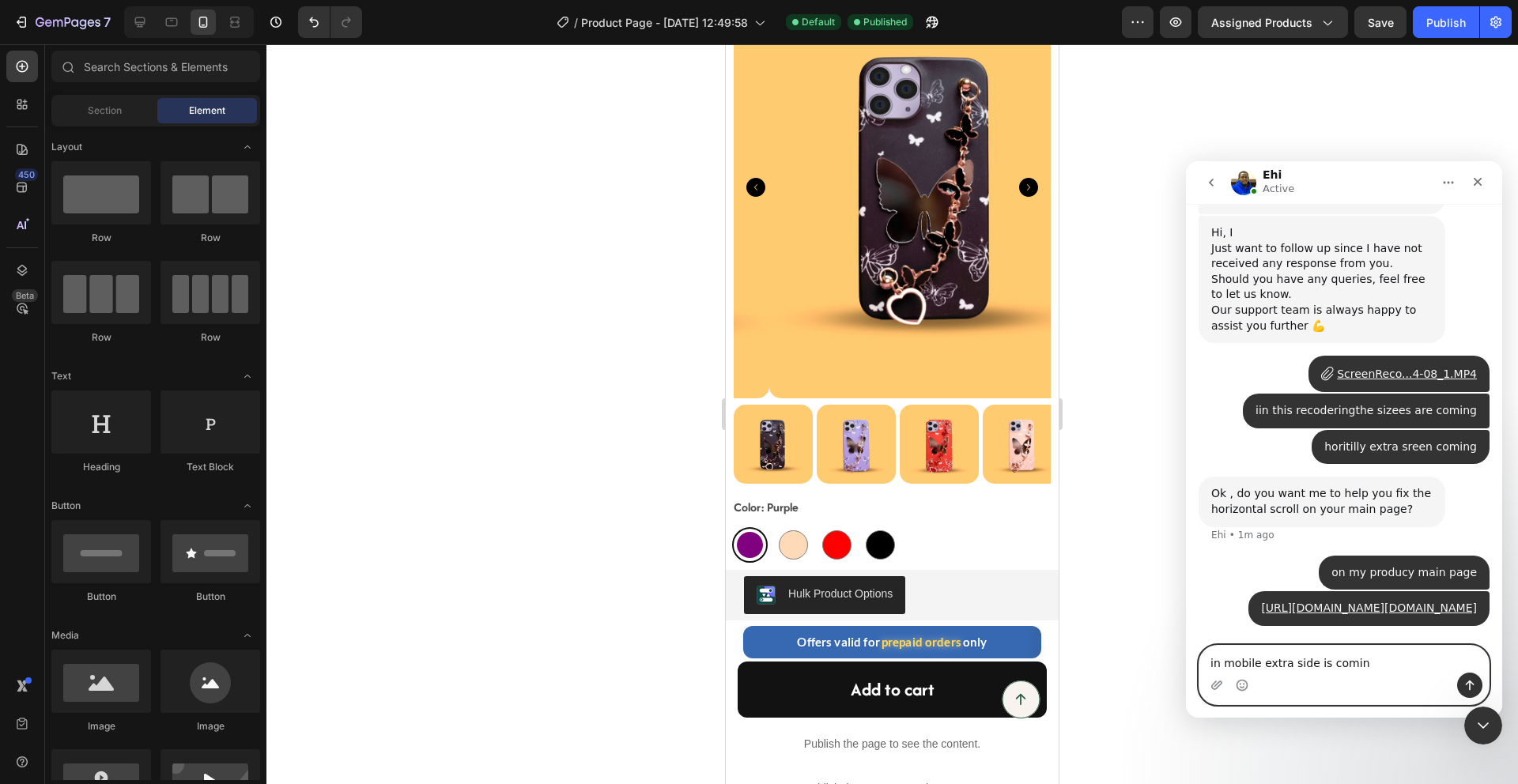
type textarea "in mobile extra side is coming"
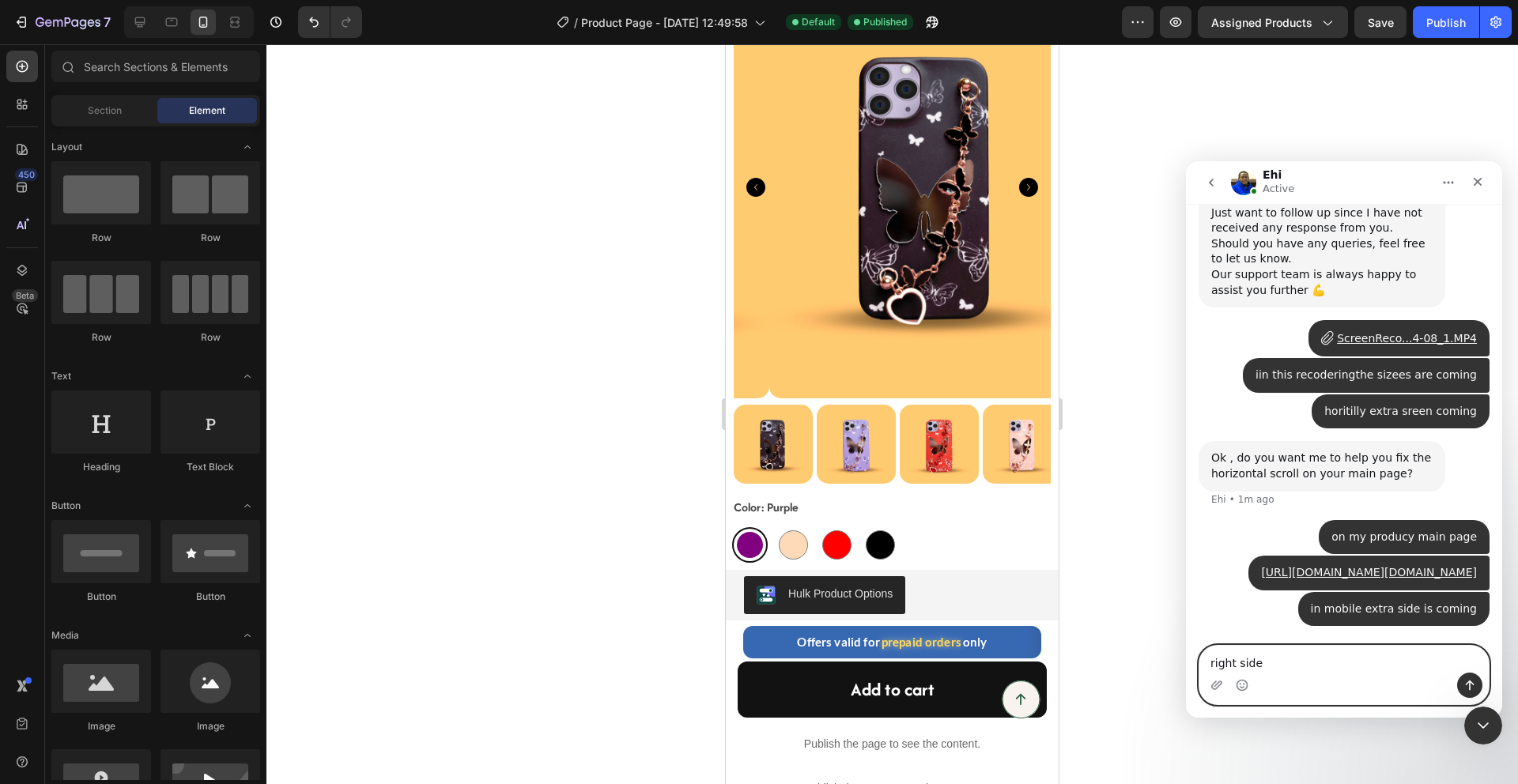
type textarea "right side"
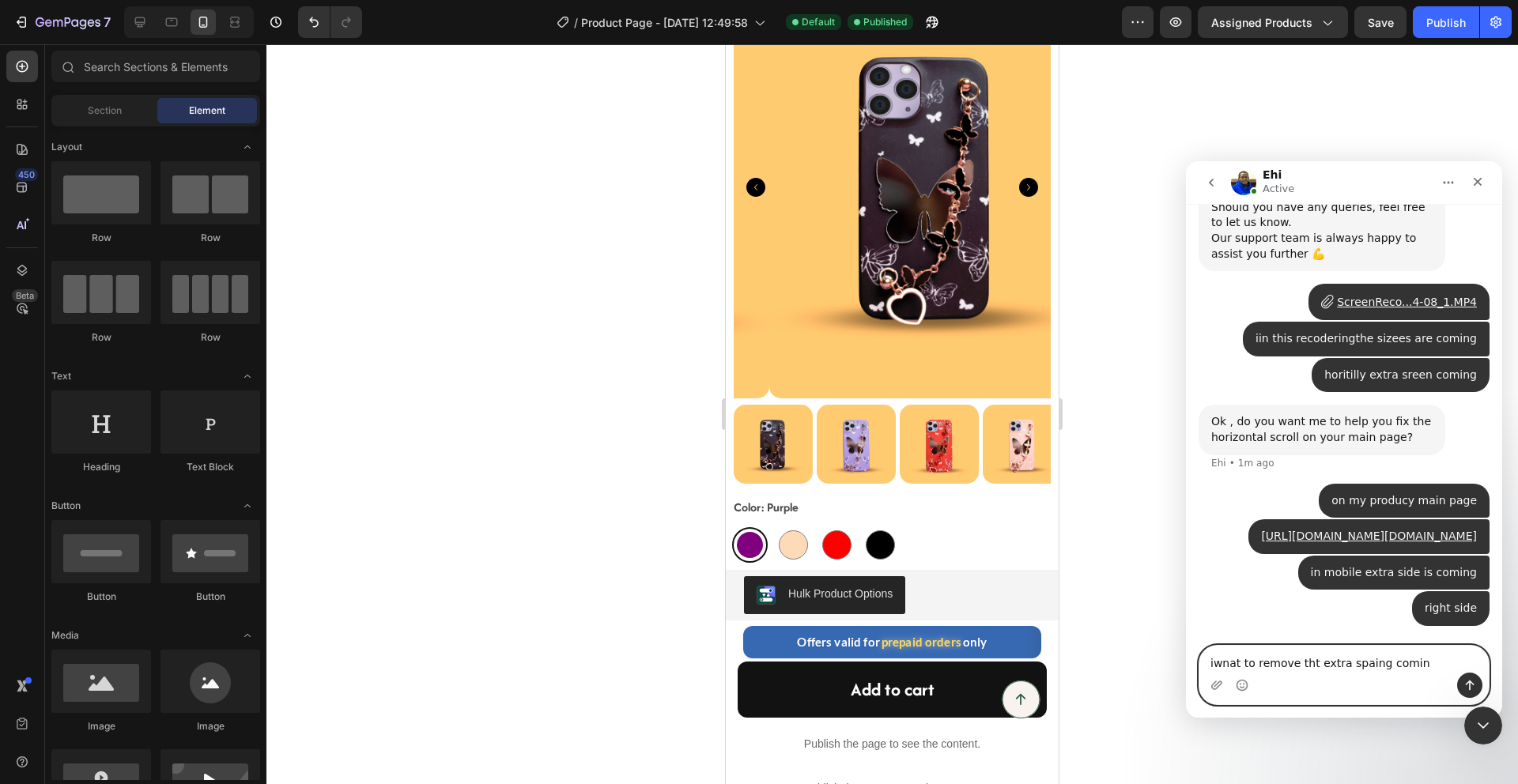
type textarea "iwnat to remove tht extra spaing coming"
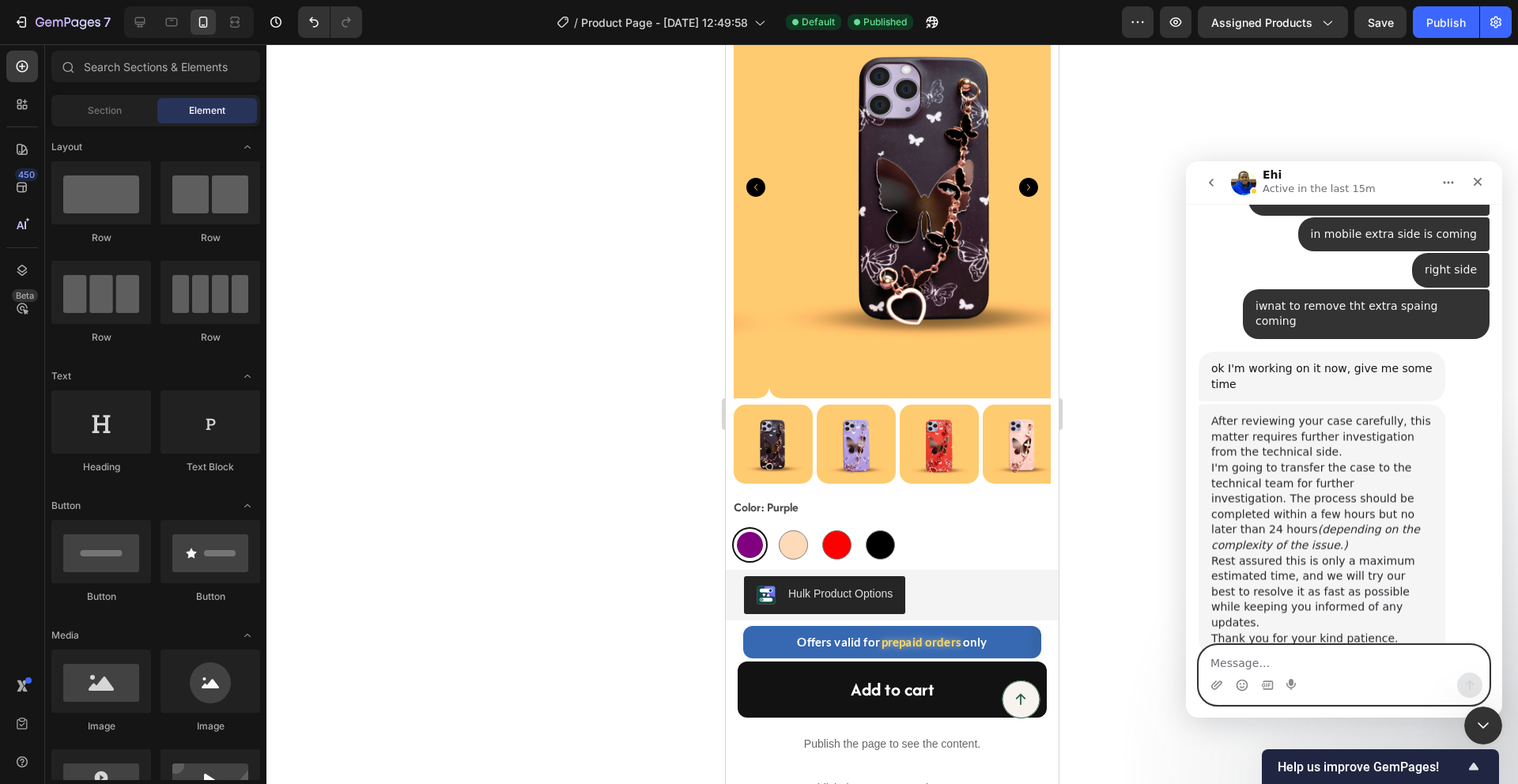
scroll to position [2745, 0]
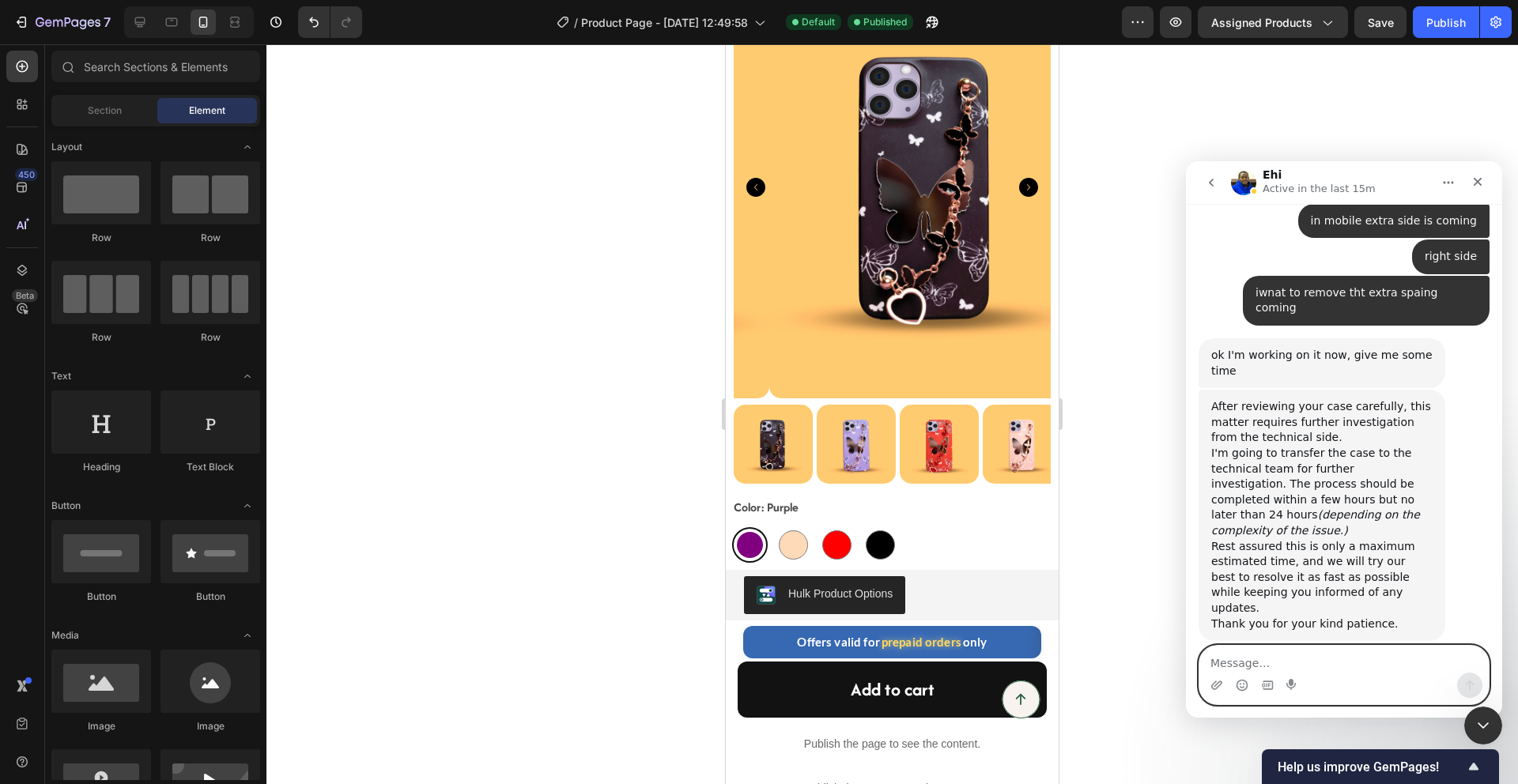
click at [1294, 657] on textarea "Message…" at bounding box center [1344, 658] width 290 height 27
type textarea "okay"
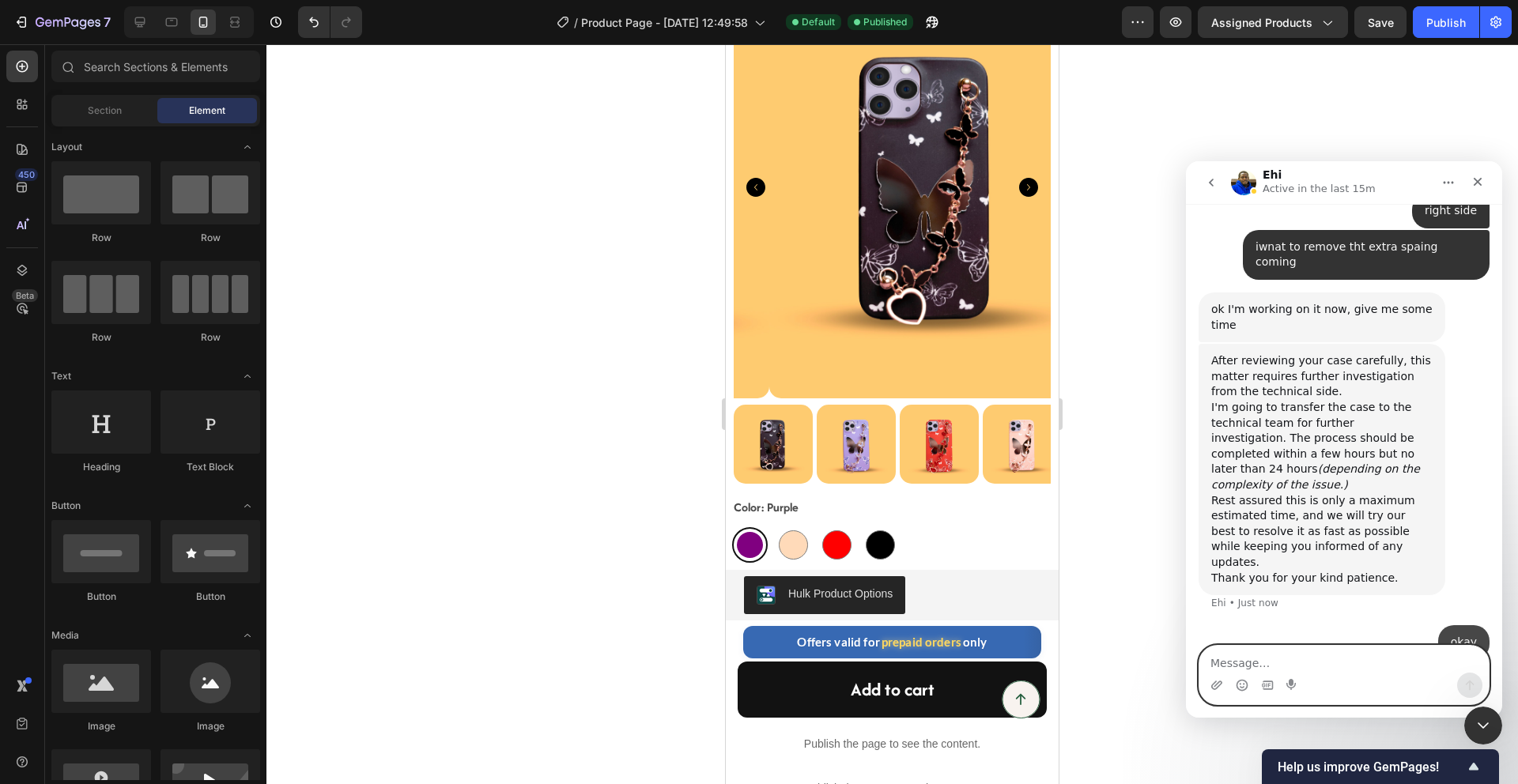
scroll to position [2793, 0]
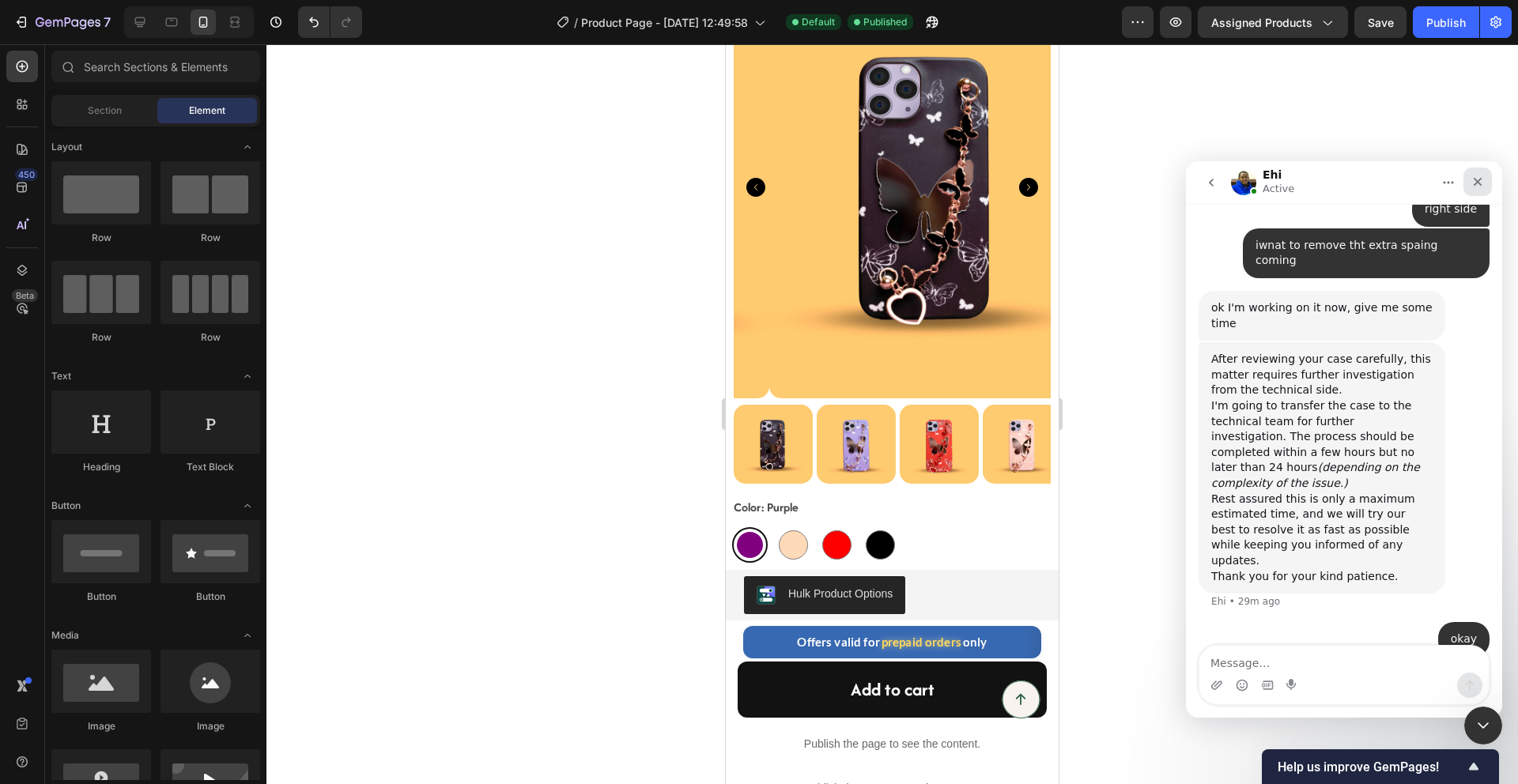
click at [1470, 180] on div "Close" at bounding box center [1477, 182] width 29 height 29
